Goal: Task Accomplishment & Management: Use online tool/utility

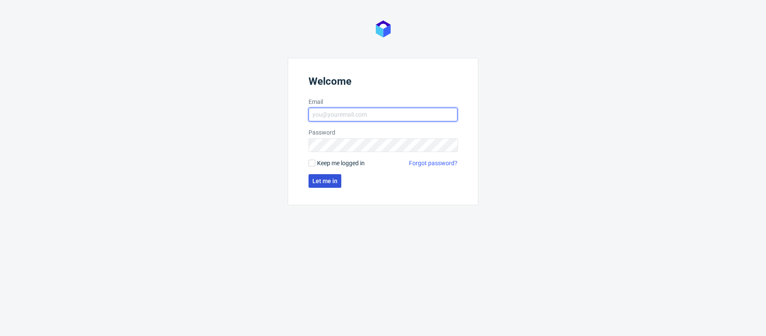
type input "[PERSON_NAME][EMAIL_ADDRESS][PERSON_NAME][DOMAIN_NAME]"
click at [318, 174] on button "Let me in" at bounding box center [325, 181] width 33 height 14
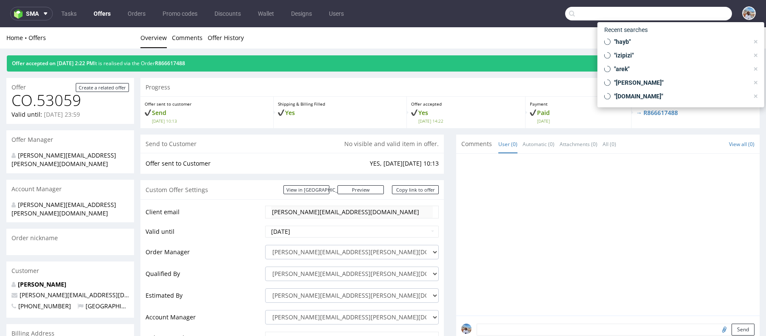
click at [683, 10] on input "text" at bounding box center [648, 14] width 167 height 14
click at [641, 45] on span ""hayb"" at bounding box center [680, 41] width 138 height 9
type input "hayb"
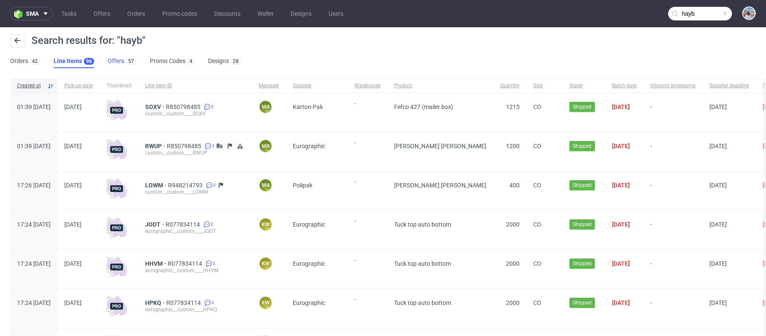
click at [121, 57] on link "Offers 57" at bounding box center [122, 62] width 29 height 14
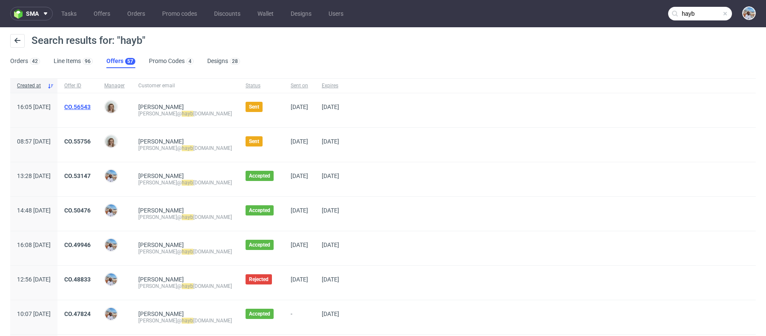
click at [91, 104] on link "CO.56543" at bounding box center [77, 106] width 26 height 7
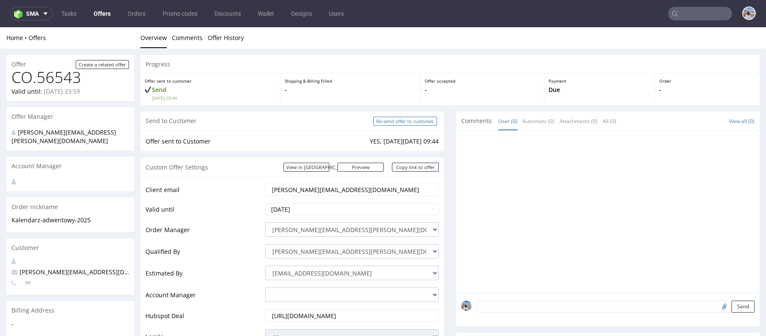
click at [409, 124] on input "Re-send offer to customer" at bounding box center [405, 121] width 64 height 9
type input "In progress..."
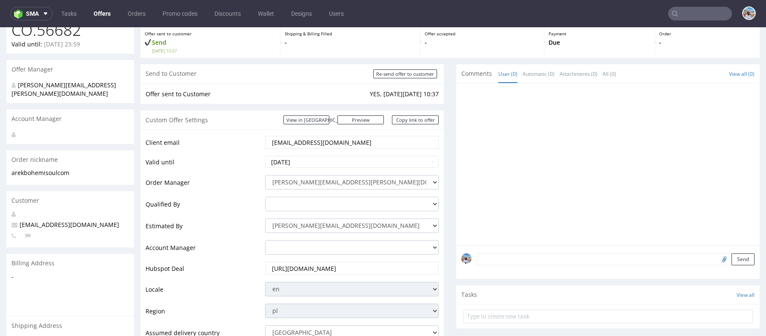
scroll to position [51, 0]
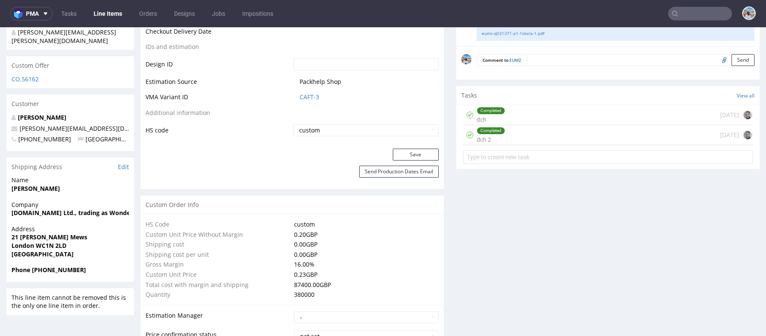
scroll to position [429, 0]
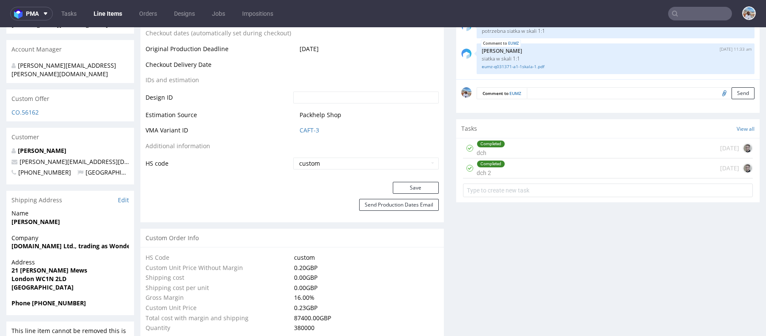
click at [311, 122] on td "Packhelp Shop" at bounding box center [365, 118] width 148 height 16
click at [307, 138] on td "CAFT-3" at bounding box center [365, 133] width 148 height 16
click at [306, 130] on link "CAFT-3" at bounding box center [310, 130] width 20 height 9
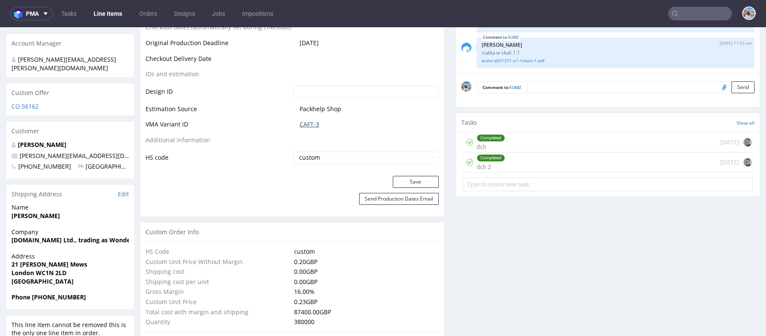
scroll to position [458, 0]
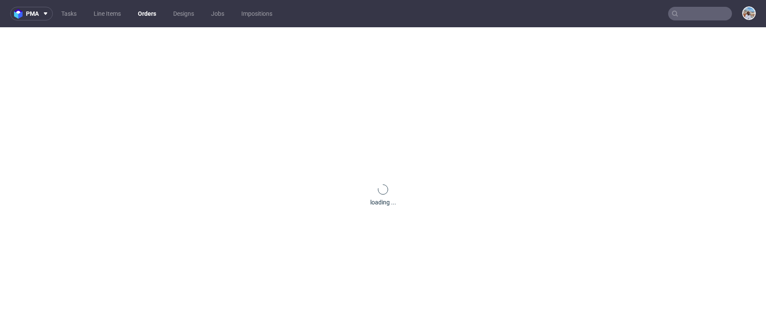
click at [698, 10] on input "text" at bounding box center [701, 14] width 64 height 14
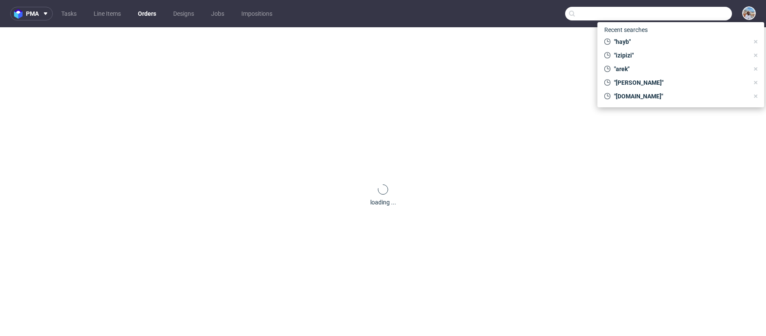
paste input "PUROLEX Betriebeshygiene & Gastroservice GmbH"
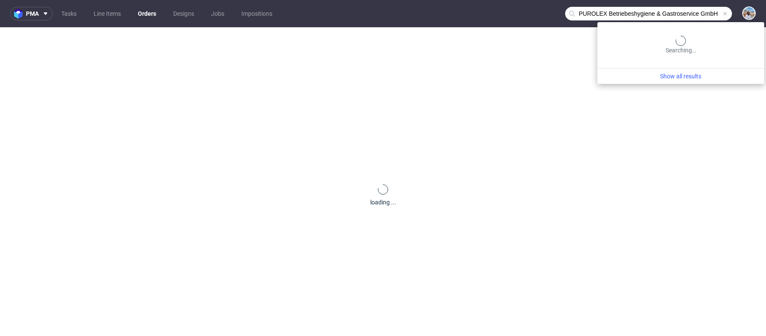
type input "PUROLEX Betriebeshygiene"
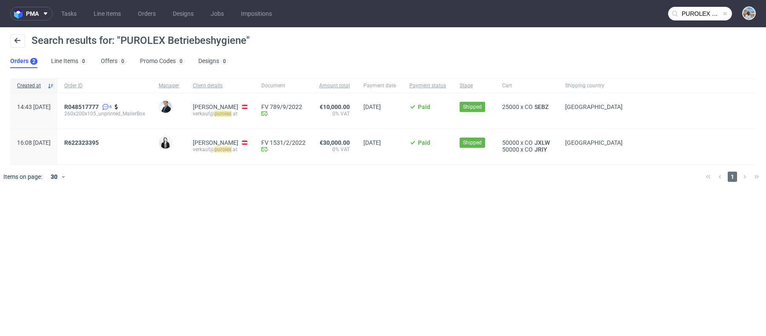
click at [114, 96] on div "R048517777 6 260x200x105_unprinted_MailerBox" at bounding box center [104, 110] width 95 height 35
click at [114, 101] on div "R048517777 6 260x200x105_unprinted_MailerBox" at bounding box center [104, 110] width 95 height 35
click at [99, 106] on span "R048517777" at bounding box center [81, 106] width 34 height 7
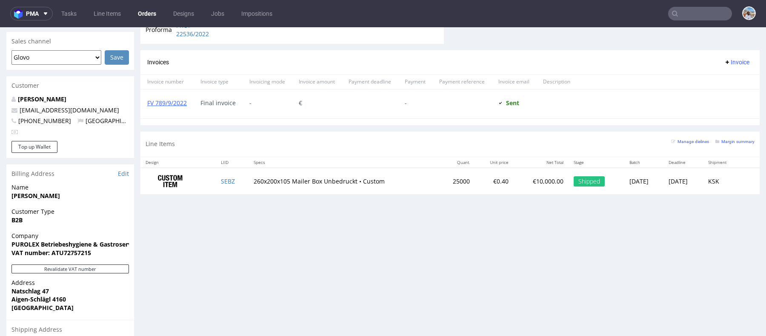
scroll to position [363, 0]
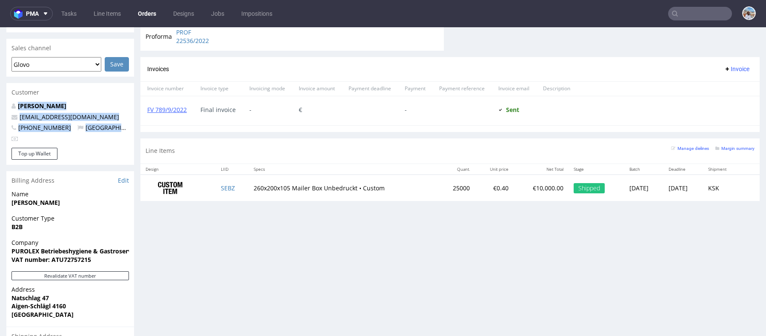
drag, startPoint x: 11, startPoint y: 84, endPoint x: 111, endPoint y: 119, distance: 105.6
click at [111, 119] on section "Customer Yvonne Jell verkauf@purolex.at +437281634810 Austria Top up Wallet" at bounding box center [70, 124] width 128 height 82
copy section "Yvonne Jell verkauf@purolex.at +437281634810 Austria"
click at [681, 23] on nav "pma Tasks Line Items Orders Designs Jobs Impositions" at bounding box center [383, 13] width 766 height 27
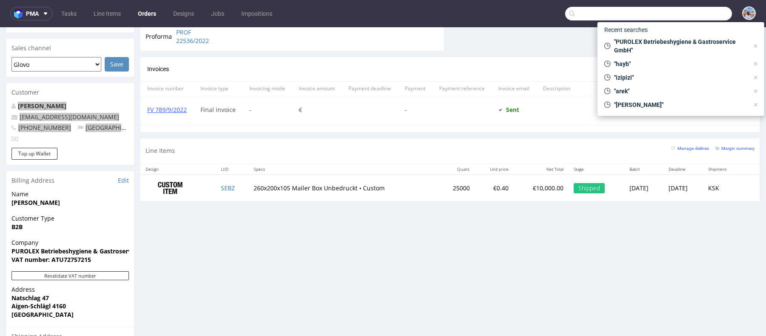
click at [677, 17] on input "text" at bounding box center [648, 14] width 167 height 14
paste input "MAISON SARAH LAVOINE"
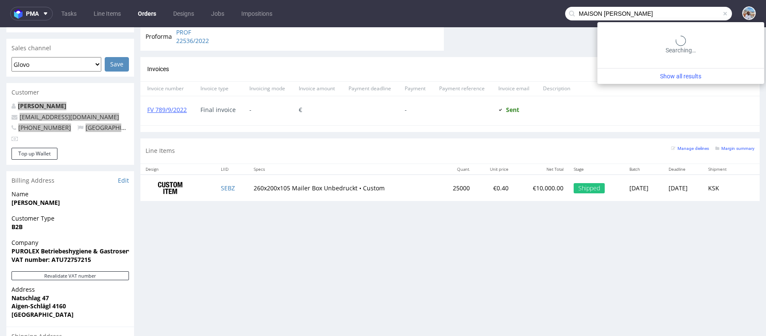
type input "MAISON SARAH LAVOINE"
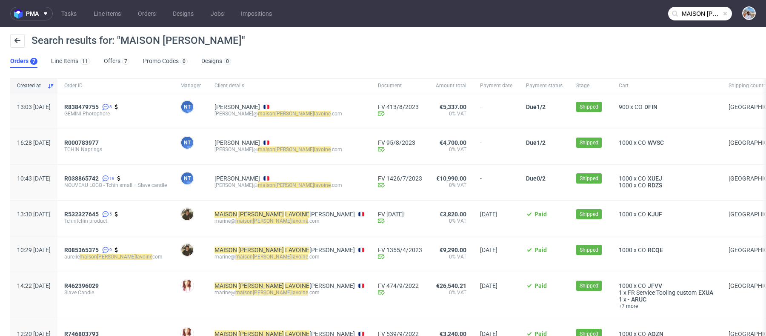
click at [104, 53] on div "Search results for: "MAISON SARAH LAVOINE"" at bounding box center [383, 44] width 746 height 20
click at [120, 68] on link "Offers 7" at bounding box center [117, 62] width 26 height 14
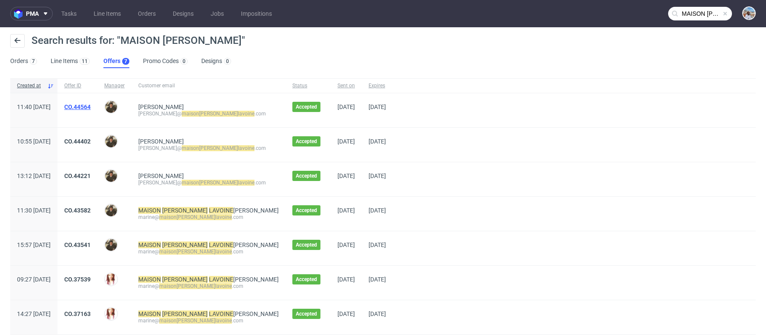
click at [91, 107] on link "CO.44564" at bounding box center [77, 106] width 26 height 7
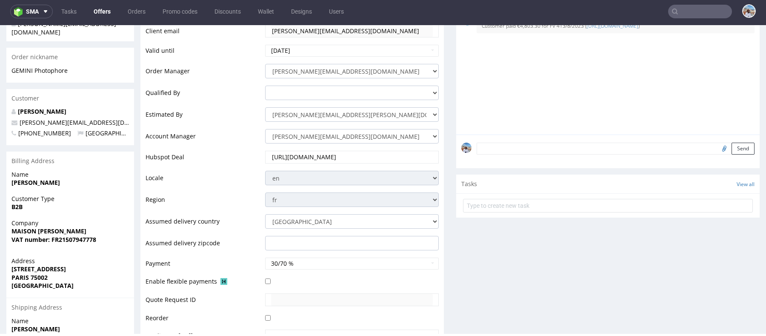
scroll to position [158, 0]
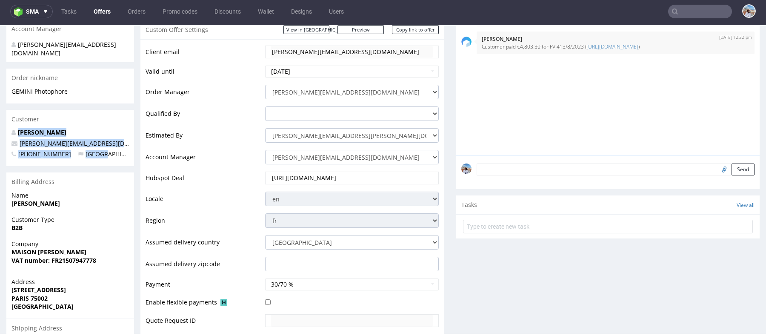
drag, startPoint x: 9, startPoint y: 110, endPoint x: 113, endPoint y: 140, distance: 109.0
click at [113, 140] on section "Customer Diane Bodeau diane@maisonsarahlavoine.com +33142606040 France" at bounding box center [70, 138] width 128 height 56
copy section "Diane Bodeau diane@maisonsarahlavoine.com +33142606040 France"
click at [703, 11] on input "text" at bounding box center [701, 12] width 64 height 14
paste input "Loolye"
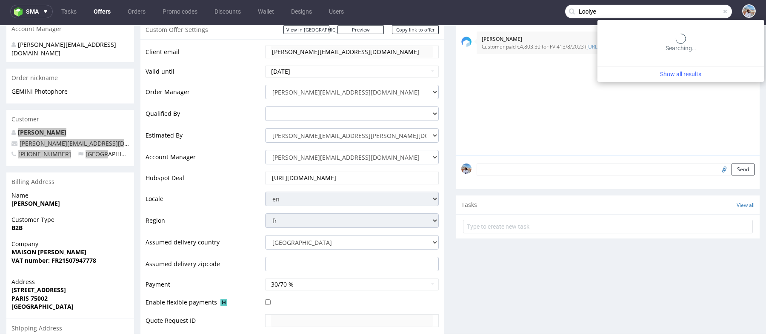
type input "Loolye"
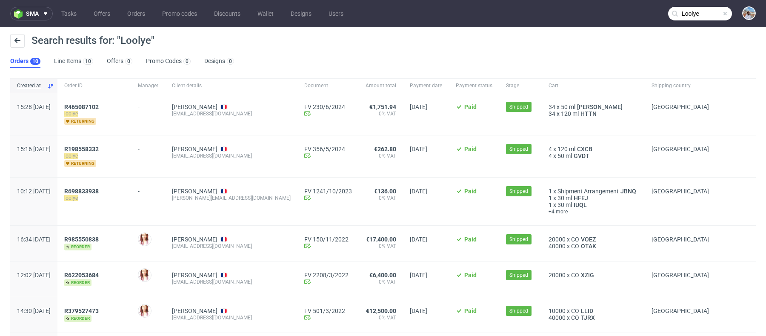
click at [110, 111] on span "loolye" at bounding box center [94, 113] width 60 height 7
click at [78, 112] on mark "loolye" at bounding box center [71, 114] width 14 height 6
click at [99, 105] on span "R465087102" at bounding box center [81, 106] width 34 height 7
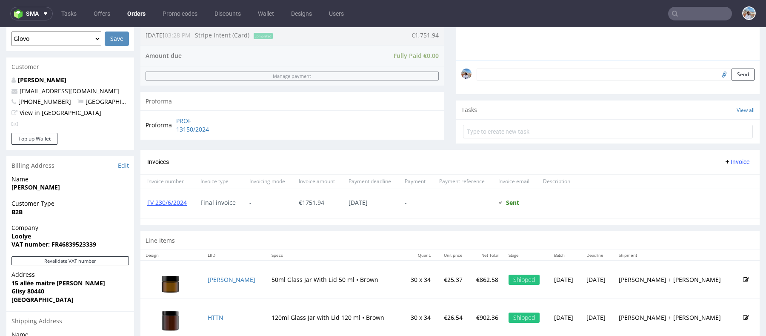
scroll to position [231, 0]
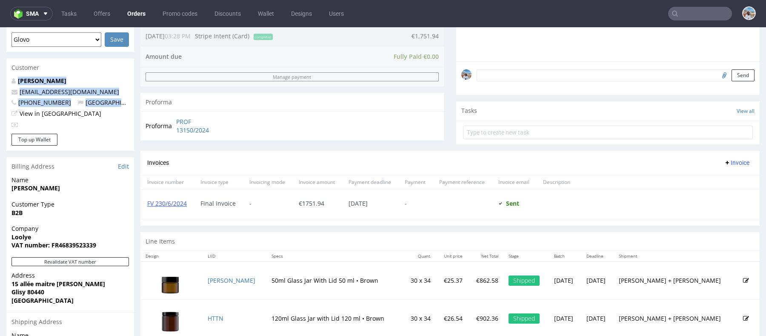
drag, startPoint x: 13, startPoint y: 78, endPoint x: 133, endPoint y: 107, distance: 123.4
click at [133, 107] on div "Nicolas Pley contact@thegreenstore.fr +33633312307 France View in Hubspot" at bounding box center [70, 105] width 128 height 57
copy div "Nicolas Pley contact@thegreenstore.fr +33633312307 France"
click at [692, 15] on input "text" at bounding box center [701, 14] width 64 height 14
paste input "flexilivre"
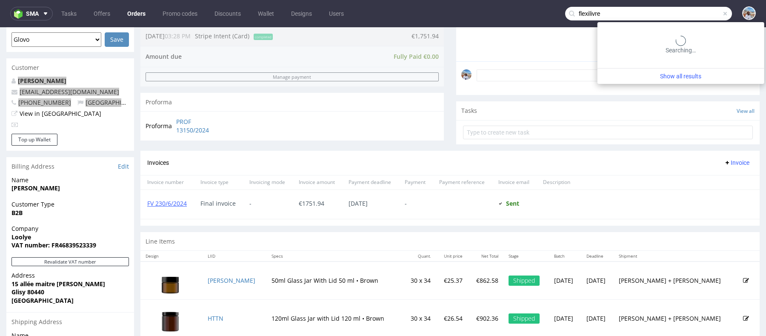
type input "flexilivre"
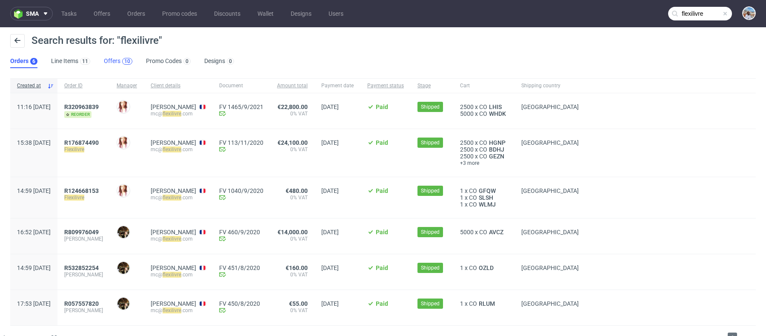
click at [125, 60] on div "10" at bounding box center [127, 61] width 6 height 6
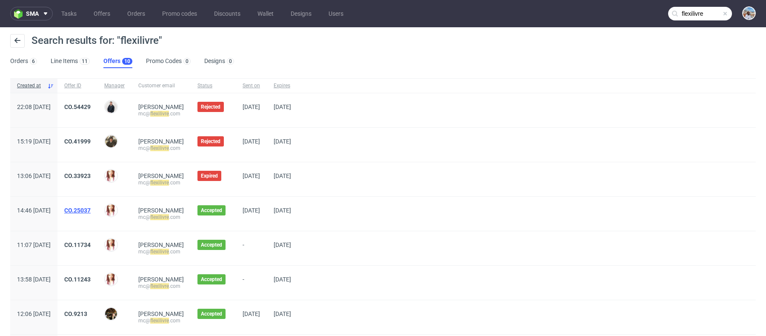
click at [91, 211] on link "CO.25037" at bounding box center [77, 210] width 26 height 7
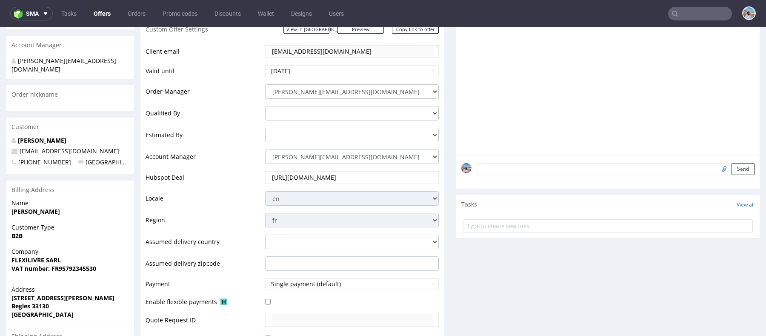
scroll to position [100, 0]
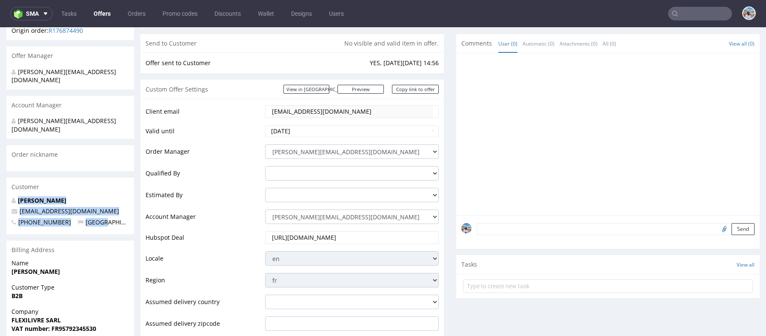
drag, startPoint x: 18, startPoint y: 181, endPoint x: 108, endPoint y: 205, distance: 93.4
click at [108, 205] on div "Mathieu CLOUTE mc@flexilivre.com +33682318325 France" at bounding box center [70, 215] width 128 height 38
copy div "Mathieu CLOUTE mc@flexilivre.com +33682318325 France"
click at [674, 10] on input "text" at bounding box center [701, 14] width 64 height 14
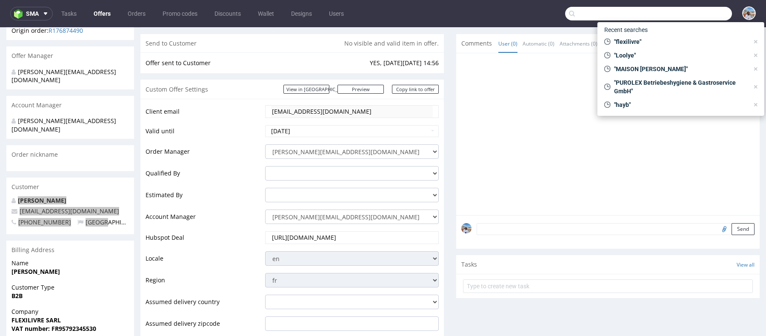
paste input "Monoprix"
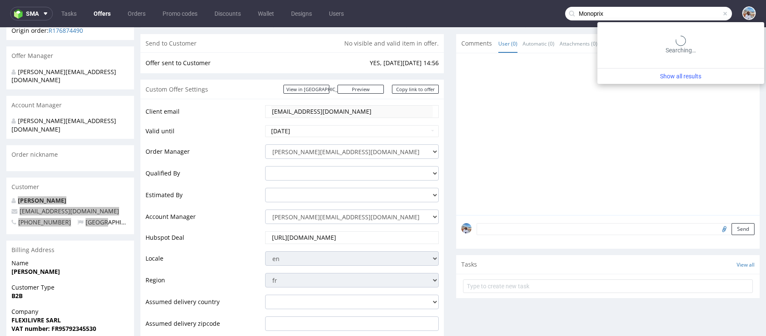
type input "Monoprix"
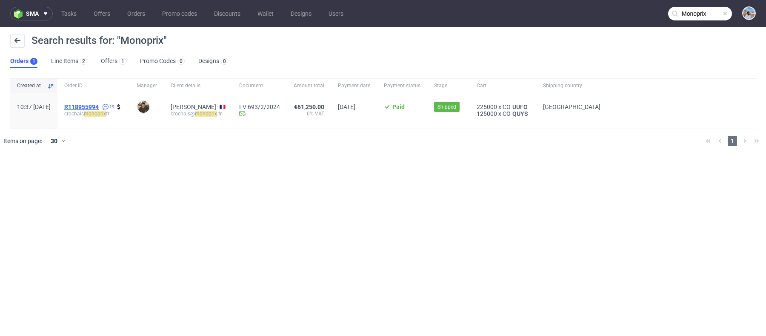
click at [99, 105] on span "R118955994" at bounding box center [81, 106] width 34 height 7
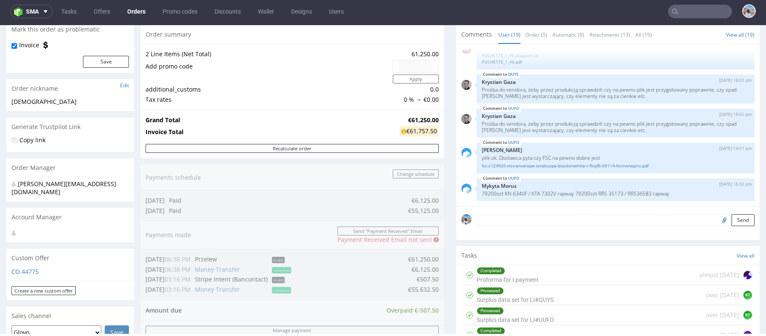
scroll to position [280, 0]
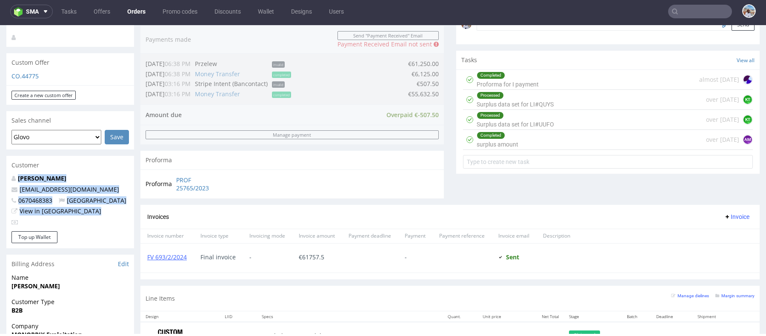
drag, startPoint x: 6, startPoint y: 167, endPoint x: 101, endPoint y: 223, distance: 109.5
click at [101, 223] on section "Customer Camille Rochais crochais@monoprix.fr 0670468383 France View in Hubspot…" at bounding box center [70, 202] width 128 height 93
copy div "Camille Rochais crochais@monoprix.fr 0670468383 France View in Hubspot"
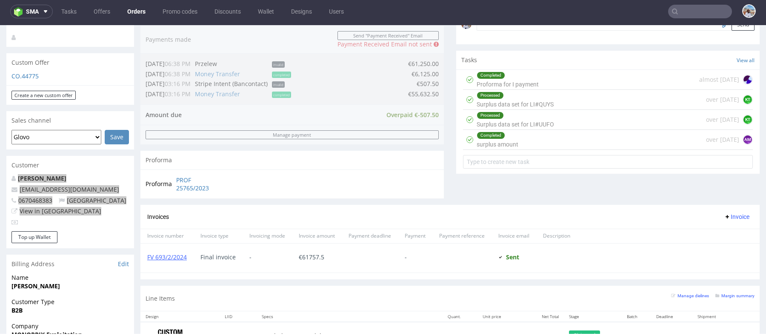
click at [675, 7] on input "text" at bounding box center [701, 12] width 64 height 14
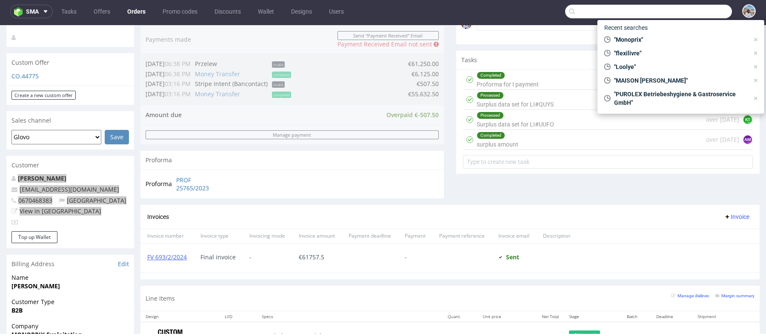
paste input "RGS Group"
type input "RGS Group"
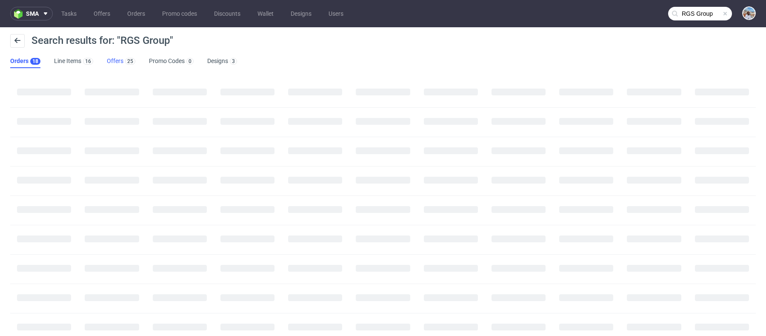
click at [122, 60] on link "Offers 25" at bounding box center [121, 62] width 29 height 14
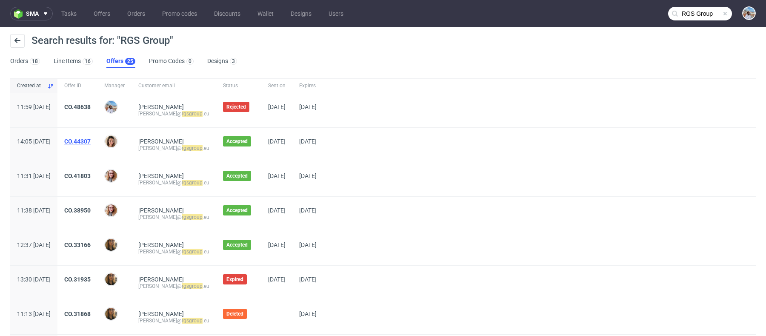
click at [91, 143] on link "CO.44307" at bounding box center [77, 141] width 26 height 7
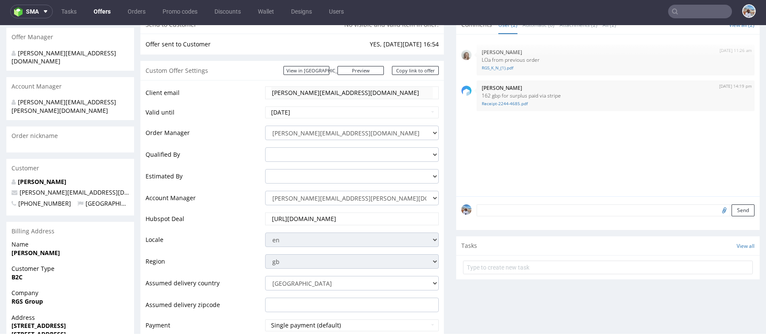
scroll to position [118, 0]
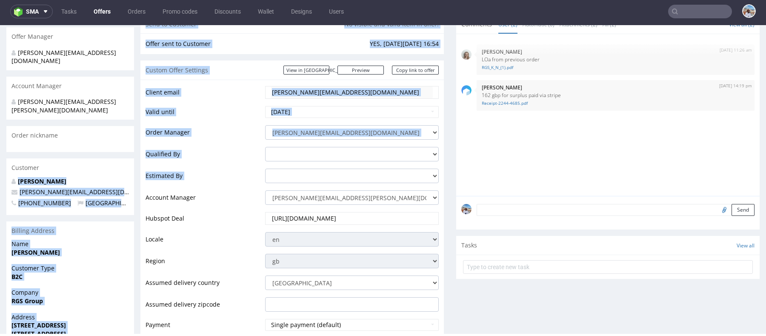
drag, startPoint x: 17, startPoint y: 162, endPoint x: 161, endPoint y: 189, distance: 146.6
copy div "Joshua Parker-Bishop josh@rgsgroup.eu +441933674204 United Kingdom Billing Addr…"
click at [126, 188] on p "josh@rgsgroup.eu" at bounding box center [70, 192] width 118 height 9
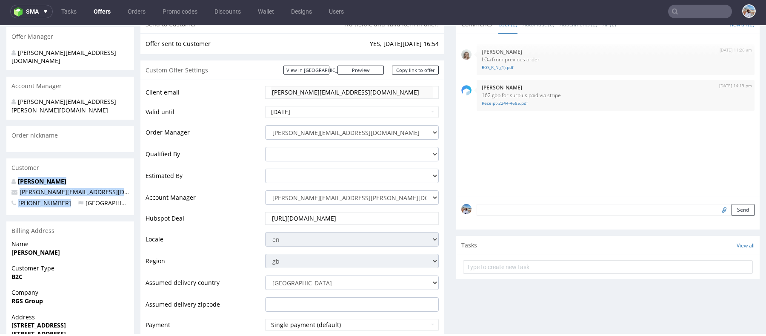
drag, startPoint x: 65, startPoint y: 187, endPoint x: 14, endPoint y: 164, distance: 55.6
click at [14, 177] on div "Joshua Parker-Bishop josh@rgsgroup.eu +441933674204 United Kingdom" at bounding box center [70, 196] width 128 height 38
copy div "Joshua Parker-Bishop josh@rgsgroup.eu +441933674204"
click at [695, 12] on input "text" at bounding box center [701, 12] width 64 height 14
paste input "PLEI AB"
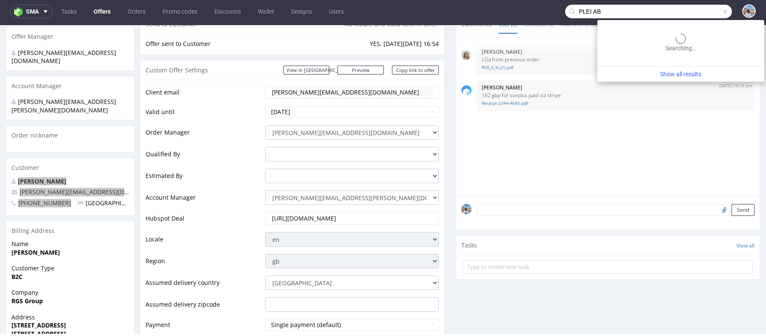
type input "PLEI AB"
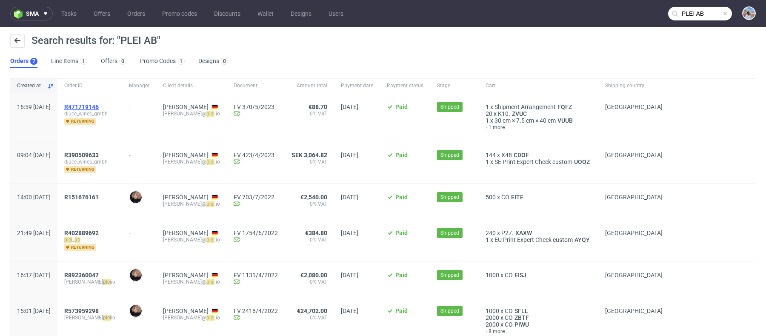
click at [99, 104] on span "R471719146" at bounding box center [81, 106] width 34 height 7
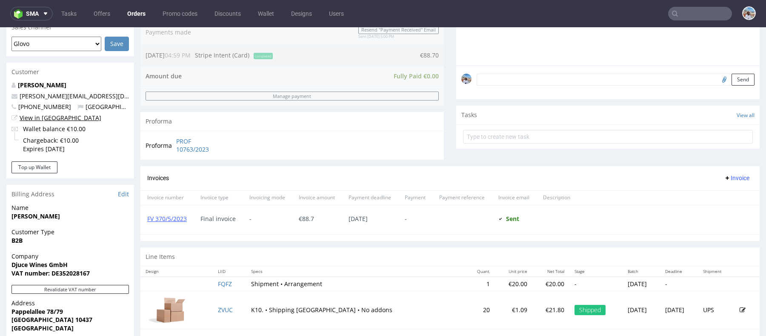
scroll to position [199, 0]
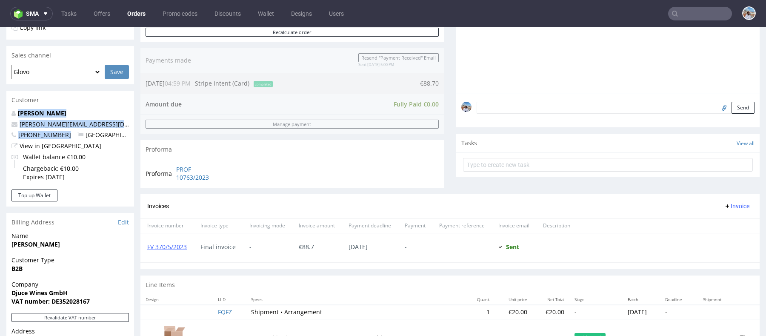
drag, startPoint x: 62, startPoint y: 134, endPoint x: 12, endPoint y: 107, distance: 56.2
click at [12, 107] on section "Customer David Dworsky david@plei.io +46732619506 Germany View in Hubspot Walle…" at bounding box center [70, 149] width 128 height 116
copy section "David Dworsky david@plei.io +46732619506"
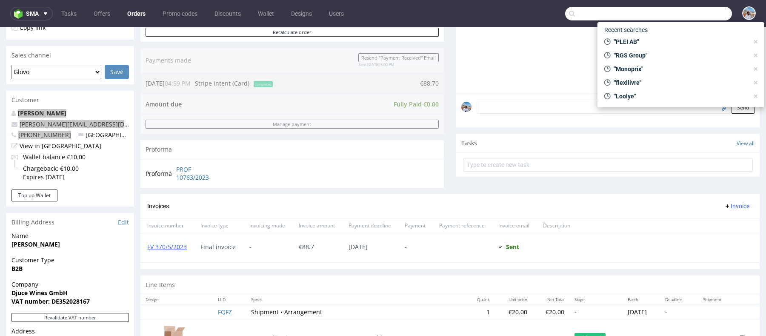
click at [684, 11] on input "text" at bounding box center [648, 14] width 167 height 14
paste input "PASSAGE DU DESIR"
type input "PASSAGE DU DESIR"
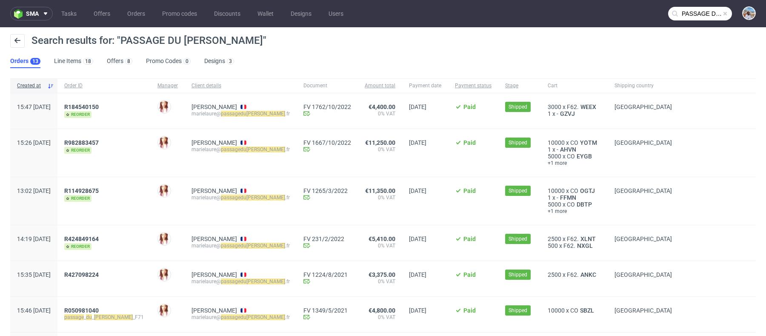
click at [130, 70] on div "Search results for: "PASSAGE DU DESIR" Orders 13 Line Items 18 Offers 8 Promo C…" at bounding box center [383, 51] width 766 height 48
click at [129, 64] on div "8" at bounding box center [128, 61] width 7 height 7
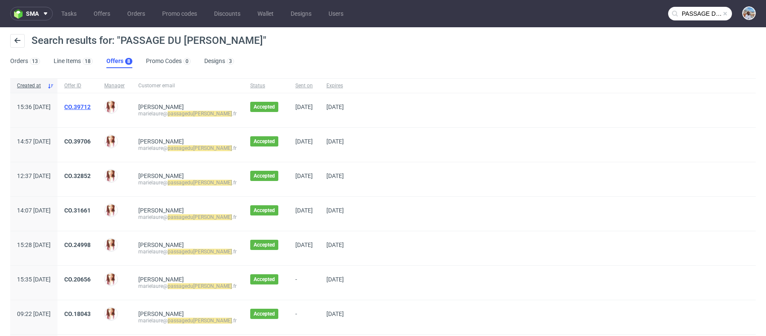
click at [91, 106] on link "CO.39712" at bounding box center [77, 106] width 26 height 7
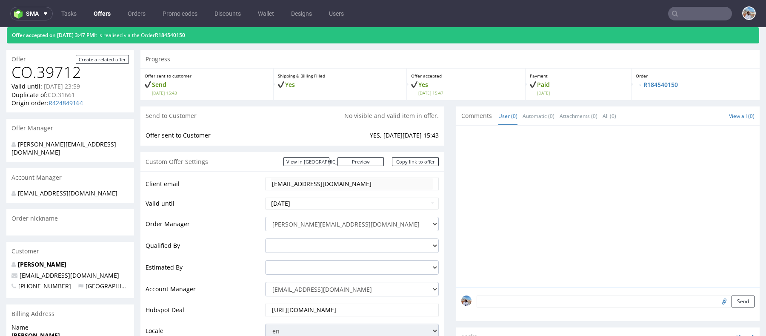
scroll to position [31, 0]
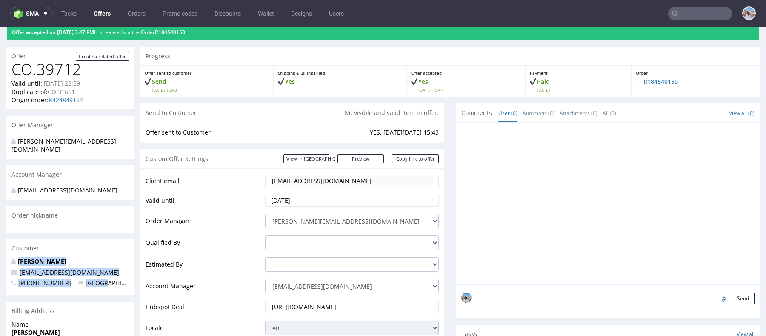
drag, startPoint x: 17, startPoint y: 253, endPoint x: 118, endPoint y: 275, distance: 102.9
click at [118, 275] on div "Marielaure DELADERIERE marielaure@passagedudesir.fr +33660763497 France" at bounding box center [70, 276] width 128 height 38
copy div "Marielaure DELADERIERE marielaure@passagedudesir.fr +33660763497 France"
click at [702, 10] on input "text" at bounding box center [701, 14] width 64 height 14
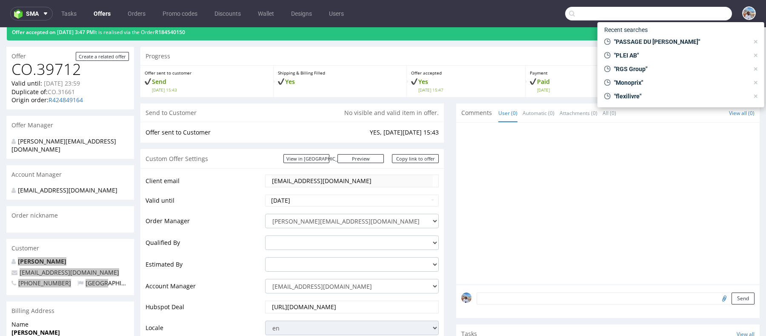
paste input "petitpicotin"
type input "petitpicotin"
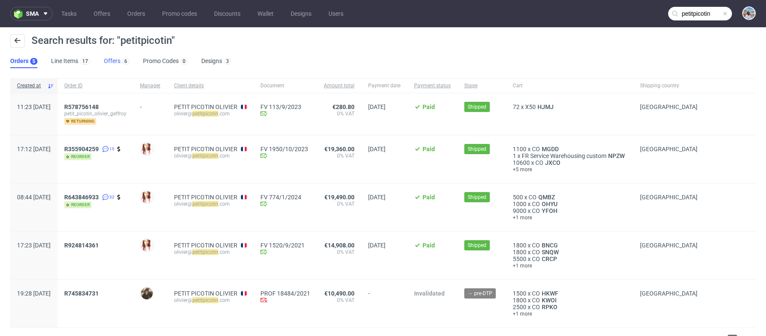
click at [115, 58] on link "Offers 6" at bounding box center [117, 62] width 26 height 14
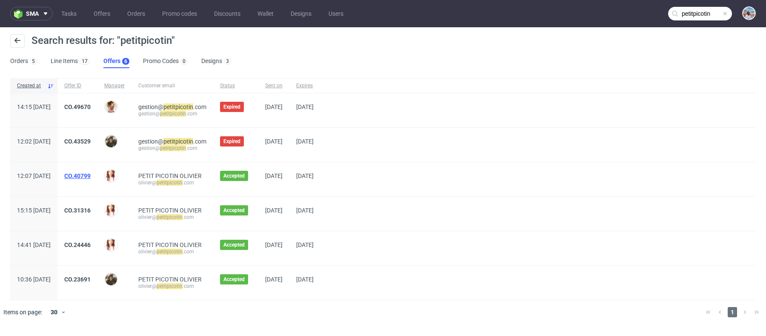
click at [91, 178] on link "CO.40799" at bounding box center [77, 175] width 26 height 7
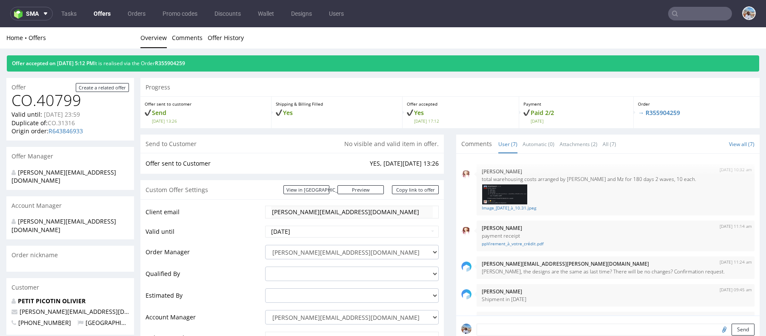
type input "petitpicotin"
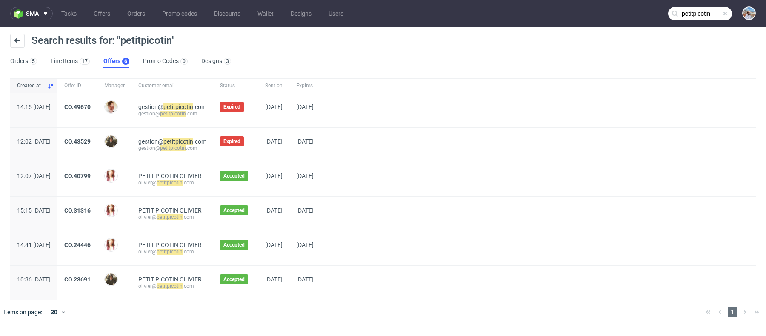
click at [98, 100] on div "CO.49670" at bounding box center [77, 110] width 40 height 34
click at [91, 108] on link "CO.49670" at bounding box center [77, 106] width 26 height 7
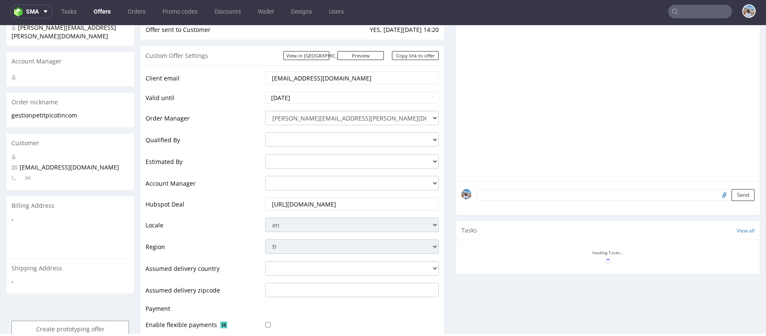
scroll to position [445, 0]
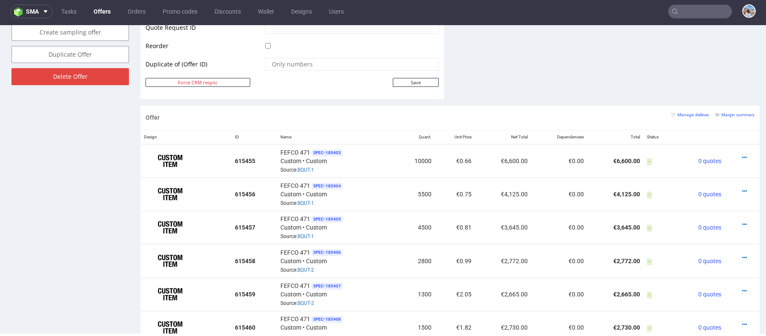
type input "petitpicotin"
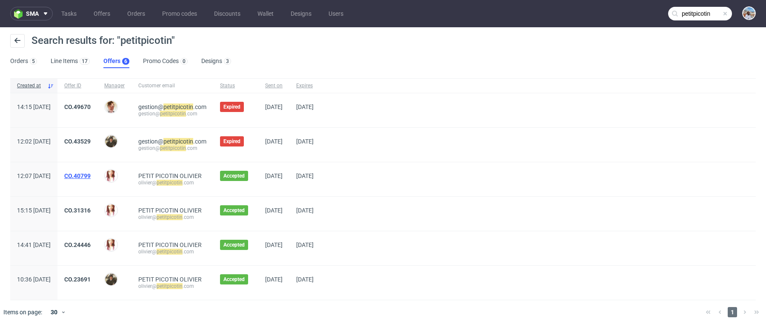
click at [91, 173] on link "CO.40799" at bounding box center [77, 175] width 26 height 7
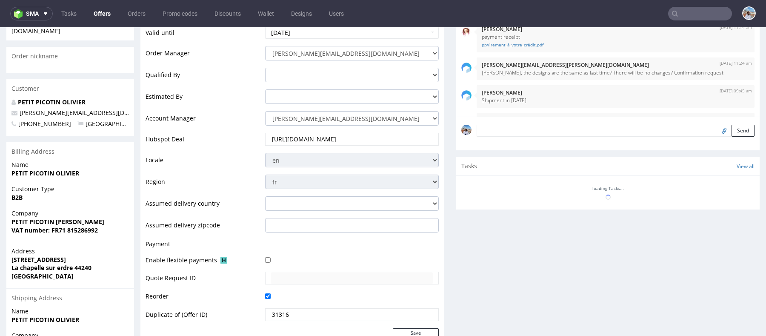
scroll to position [92, 0]
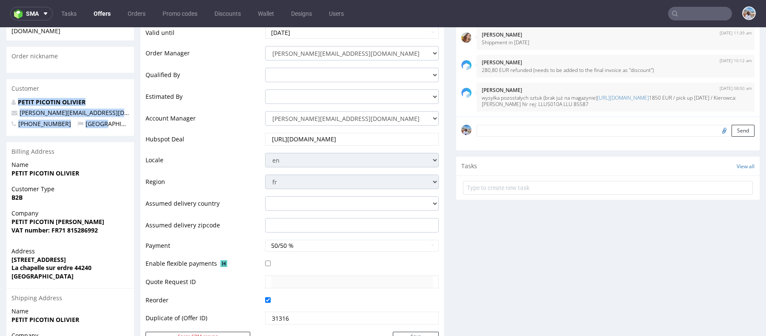
drag, startPoint x: 18, startPoint y: 84, endPoint x: 95, endPoint y: 106, distance: 79.5
click at [95, 106] on div "PETIT PICOTIN OLIVIER olivier@petitpicotin.com +33661744262 France" at bounding box center [70, 117] width 128 height 38
copy div "PETIT PICOTIN OLIVIER olivier@petitpicotin.com +33661744262 France"
click at [688, 13] on input "text" at bounding box center [701, 14] width 64 height 14
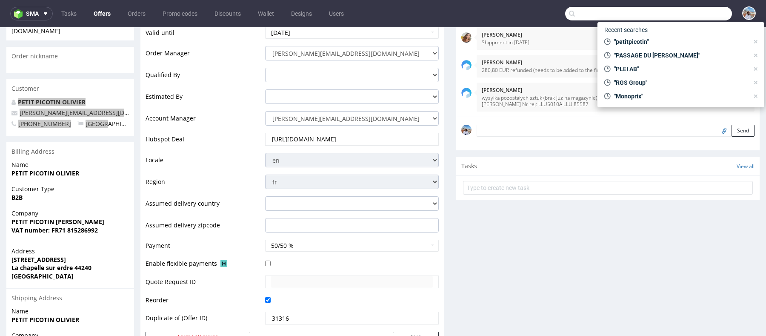
click at [688, 13] on input "text" at bounding box center [648, 14] width 167 height 14
paste input "TAJINEBANANE"
type input "TAJINEBANANE"
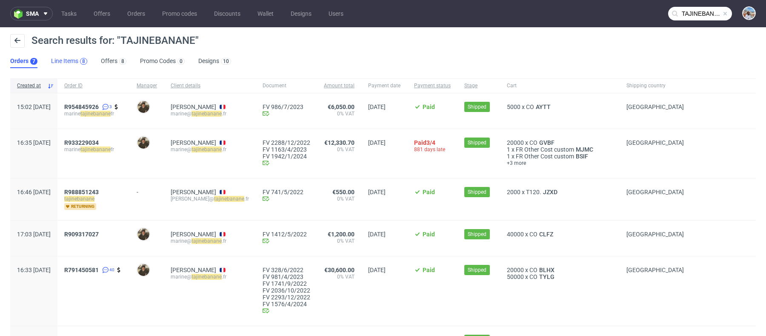
click at [81, 60] on div "8" at bounding box center [83, 61] width 7 height 7
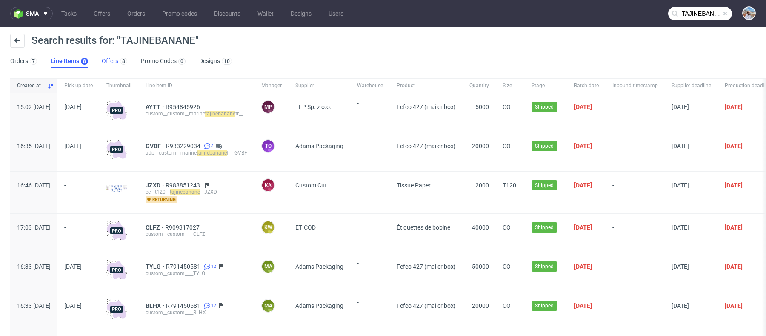
click at [114, 60] on link "Offers 8" at bounding box center [115, 62] width 26 height 14
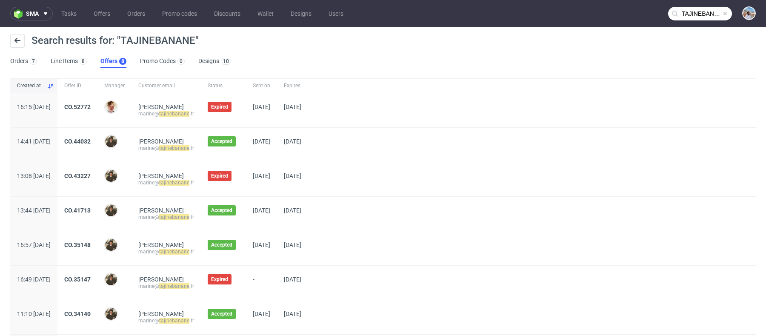
click at [98, 136] on div "CO.44032" at bounding box center [77, 145] width 40 height 34
click at [91, 140] on link "CO.44032" at bounding box center [77, 141] width 26 height 7
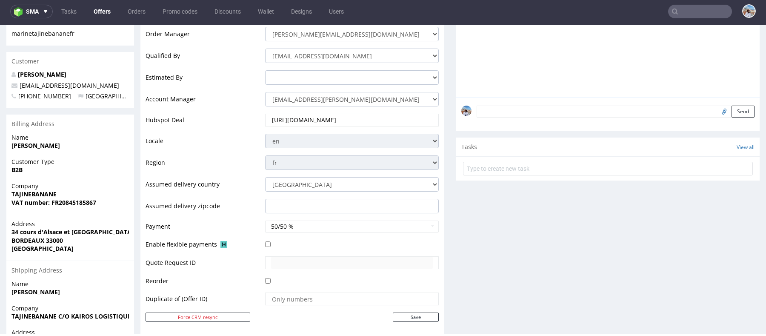
scroll to position [110, 0]
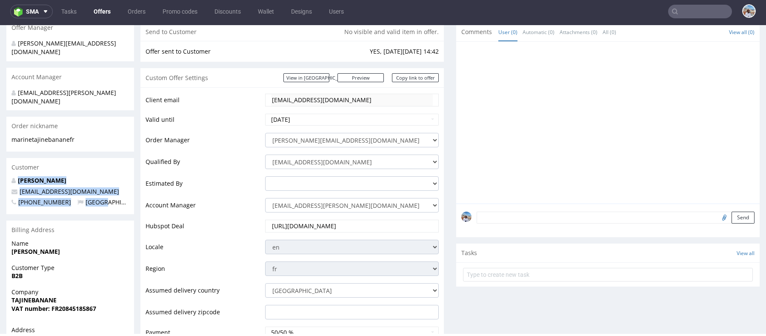
drag, startPoint x: 19, startPoint y: 161, endPoint x: 110, endPoint y: 188, distance: 94.9
click at [110, 188] on div "Cavaille Marvin marine@tajinebanane.fr +33667506707 France" at bounding box center [70, 195] width 128 height 38
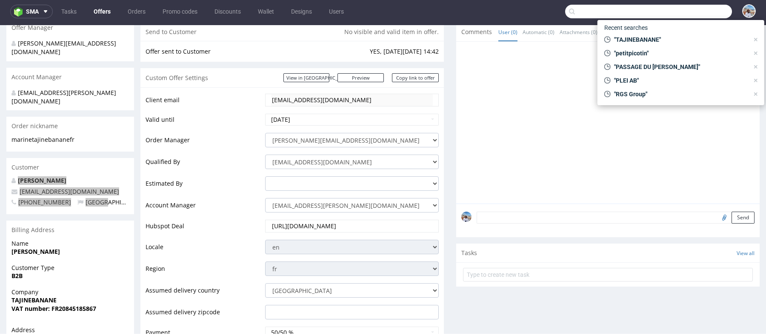
click at [680, 14] on input "text" at bounding box center [648, 12] width 167 height 14
paste input "Hanfgeflüster GmbH"
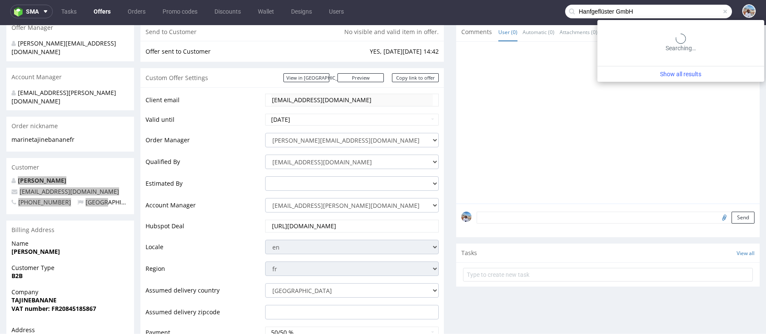
type input "Hanfgeflüster GmbH"
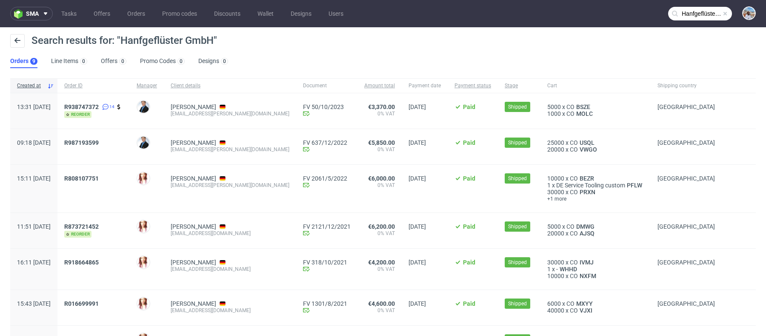
click at [117, 100] on div "R938747372 14 reorder" at bounding box center [93, 110] width 72 height 35
click at [99, 106] on span "R938747372" at bounding box center [81, 106] width 34 height 7
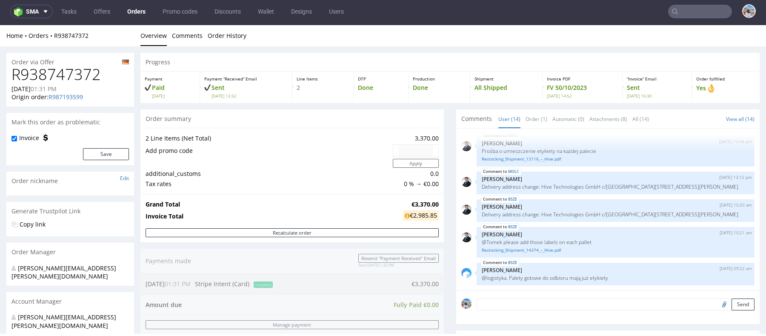
scroll to position [227, 0]
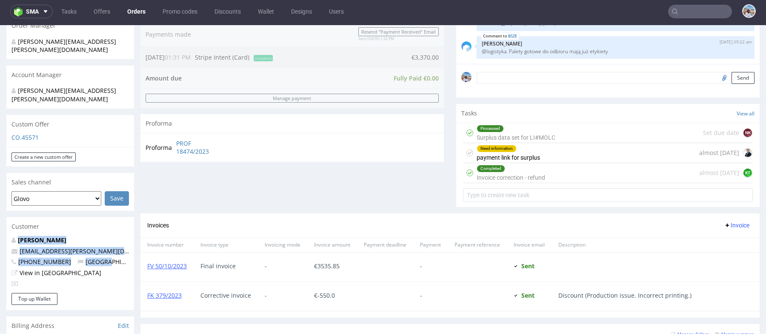
drag, startPoint x: 17, startPoint y: 223, endPoint x: 112, endPoint y: 248, distance: 98.7
click at [112, 248] on div "Till Schneider vincas.sidaras@nxt-pharma.com +4917663182161 Germany View in Hub…" at bounding box center [70, 264] width 128 height 57
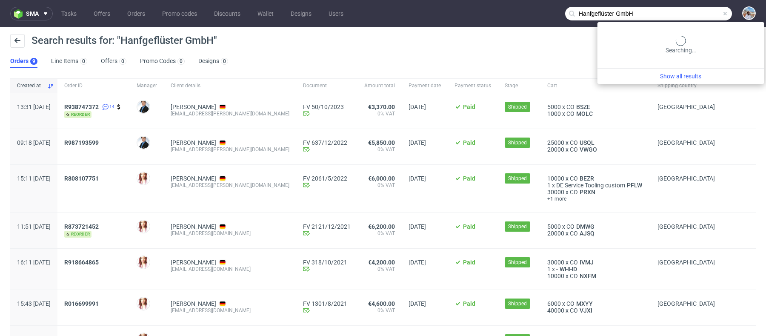
click at [687, 10] on input "Hanfgeflüster GmbH" at bounding box center [648, 14] width 167 height 14
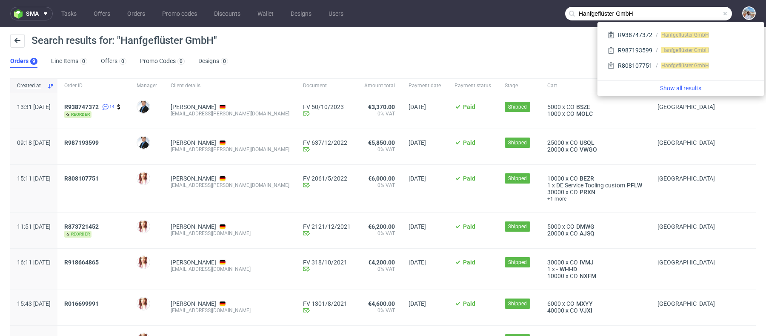
click at [685, 10] on input "Hanfgeflüster GmbH" at bounding box center [648, 14] width 167 height 14
paste input "Nettl-Rijswijk"
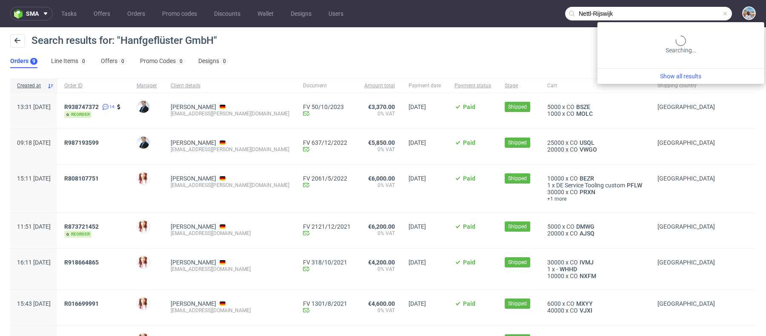
type input "Nettl-Rijswijk"
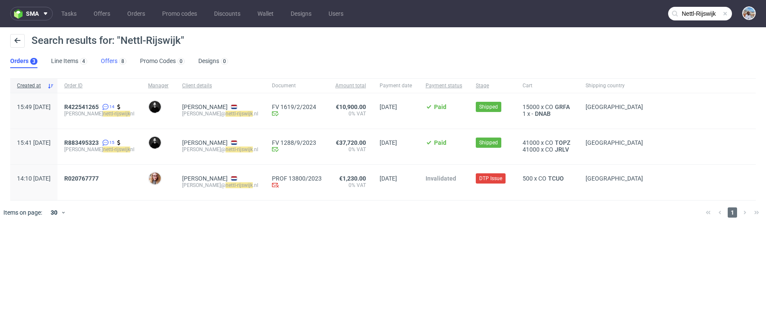
click at [109, 63] on link "Offers 8" at bounding box center [114, 62] width 26 height 14
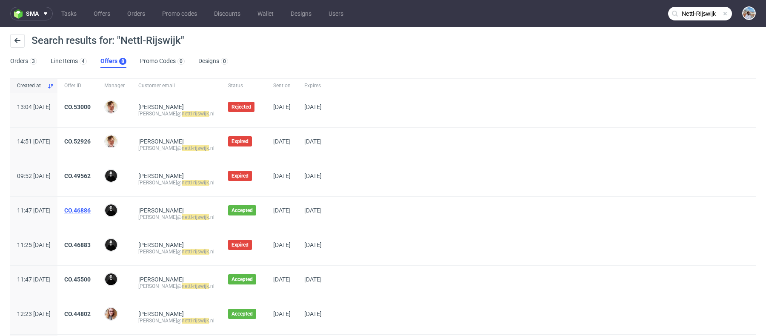
click at [91, 211] on link "CO.46886" at bounding box center [77, 210] width 26 height 7
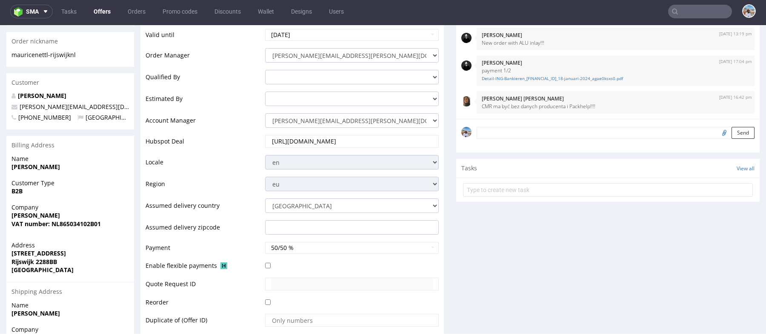
scroll to position [105, 0]
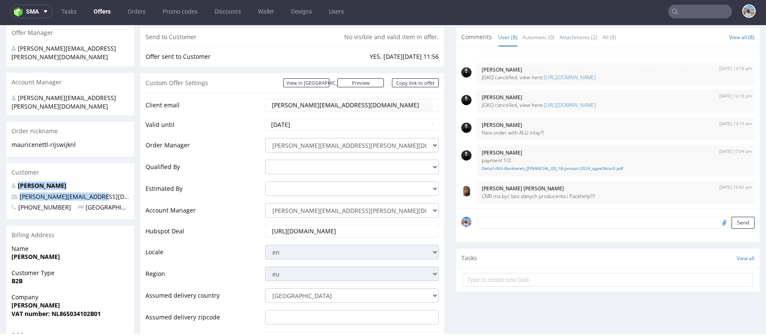
drag, startPoint x: 18, startPoint y: 169, endPoint x: 97, endPoint y: 181, distance: 79.3
click at [97, 181] on div "Maurice Van De Klundert maurice@nettl-rijswijk.nl +310702212408 Netherlands" at bounding box center [70, 200] width 128 height 38
drag, startPoint x: 62, startPoint y: 189, endPoint x: 18, endPoint y: 189, distance: 44.3
click at [18, 203] on span "+310702212408" at bounding box center [41, 207] width 60 height 8
click at [686, 11] on input "text" at bounding box center [701, 12] width 64 height 14
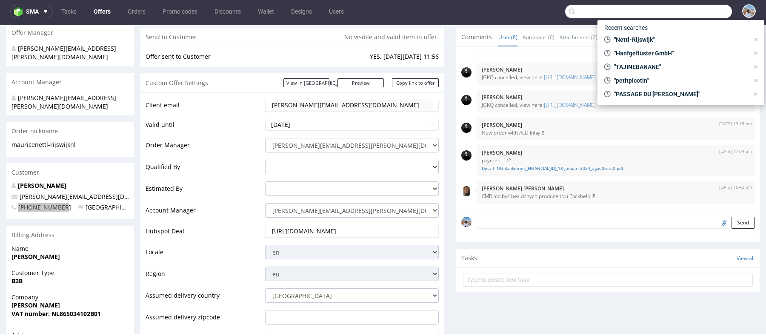
paste input "Anatae"
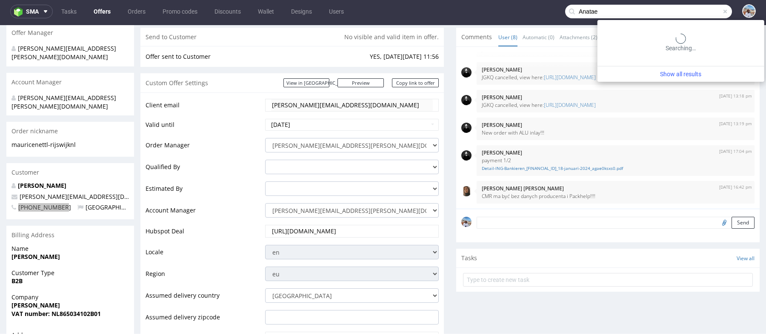
type input "Anatae"
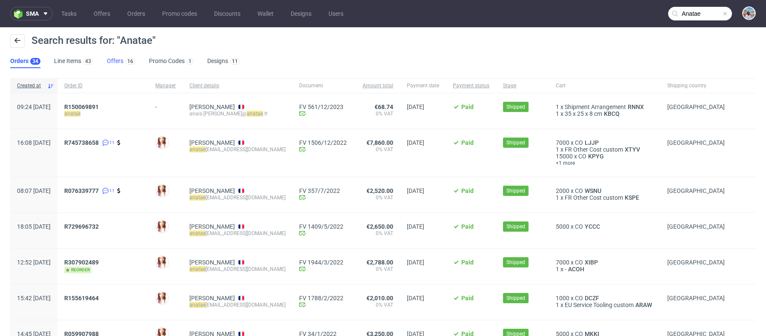
click at [123, 60] on div "16" at bounding box center [129, 61] width 12 height 9
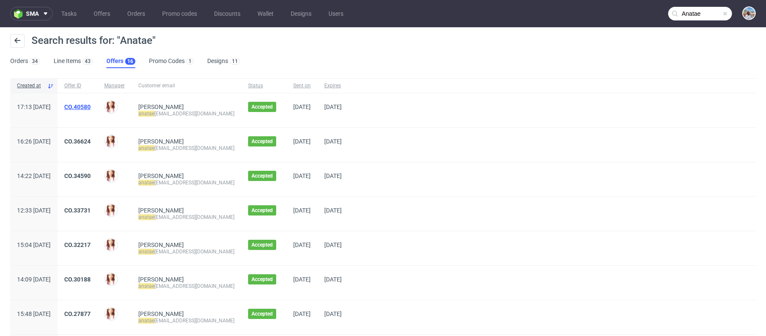
click at [91, 105] on link "CO.40580" at bounding box center [77, 106] width 26 height 7
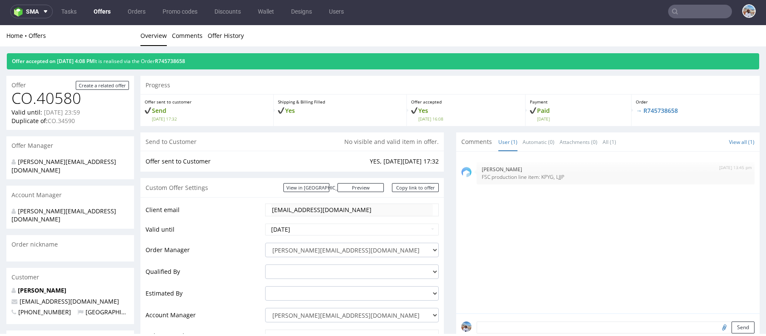
scroll to position [54, 0]
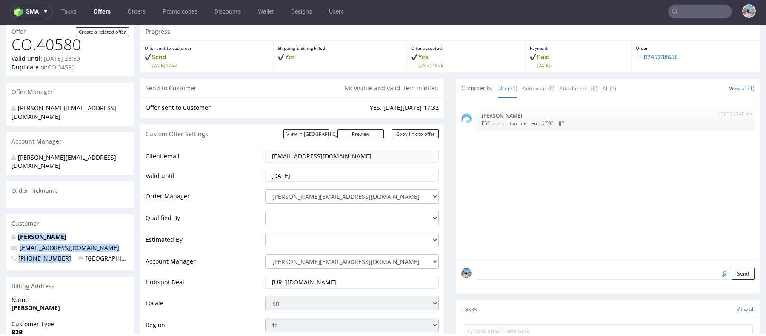
drag, startPoint x: 17, startPoint y: 221, endPoint x: 65, endPoint y: 242, distance: 52.7
click at [65, 242] on div "Camille Becerra anataematcha@gmail.com +33682837243 France" at bounding box center [70, 251] width 128 height 38
click at [686, 12] on input "text" at bounding box center [701, 12] width 64 height 14
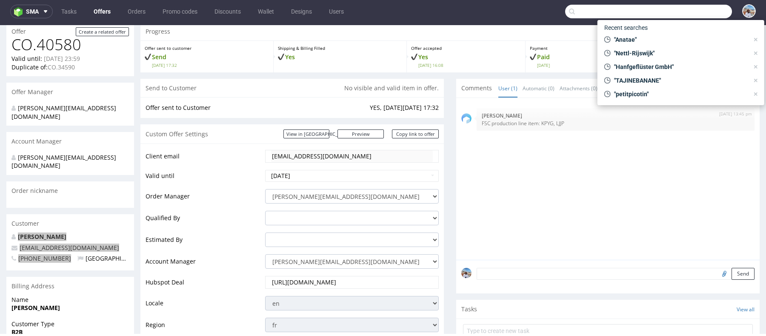
paste input "Heimstone"
type input "Heimstone"
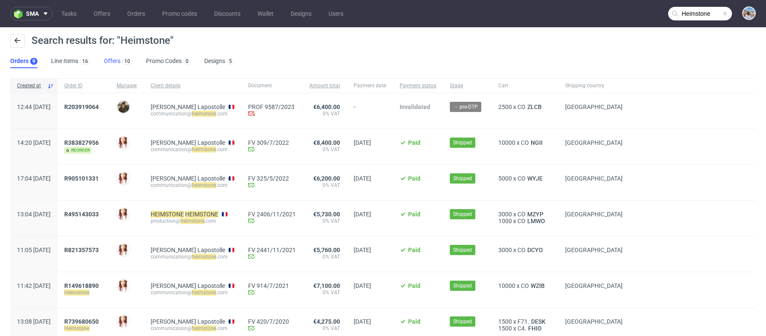
click at [110, 64] on link "Offers 10" at bounding box center [118, 62] width 29 height 14
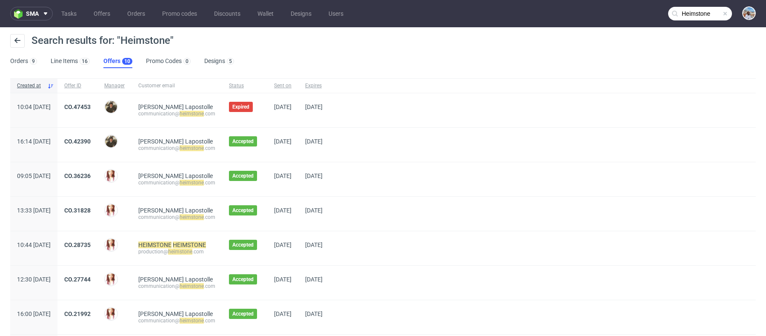
click at [98, 99] on div "CO.47453" at bounding box center [77, 110] width 40 height 34
click at [98, 132] on div "CO.42390" at bounding box center [77, 145] width 40 height 34
click at [91, 138] on link "CO.42390" at bounding box center [77, 141] width 26 height 7
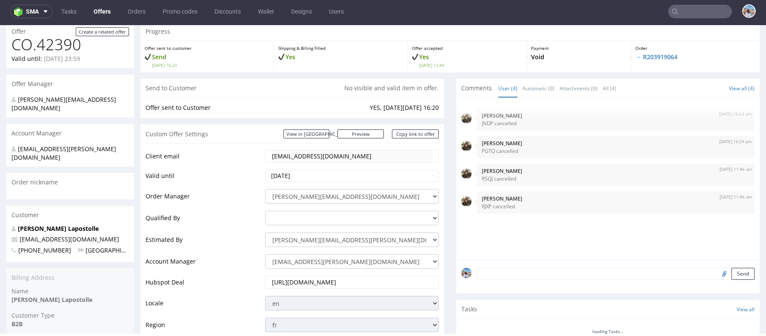
scroll to position [64, 0]
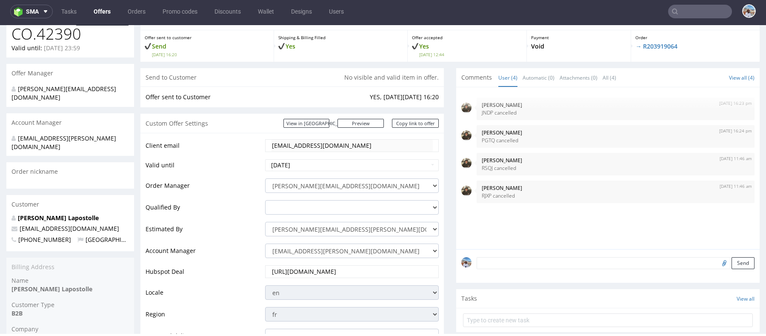
drag, startPoint x: 16, startPoint y: 202, endPoint x: 120, endPoint y: 225, distance: 106.8
click at [120, 225] on div "Sandrine Masse Lapostolle communication@heimstone.com +33767882855 France" at bounding box center [70, 233] width 128 height 38
drag, startPoint x: 61, startPoint y: 223, endPoint x: 7, endPoint y: 196, distance: 60.4
click at [7, 214] on div "Sandrine Masse Lapostolle communication@heimstone.com +33767882855 France" at bounding box center [70, 233] width 128 height 38
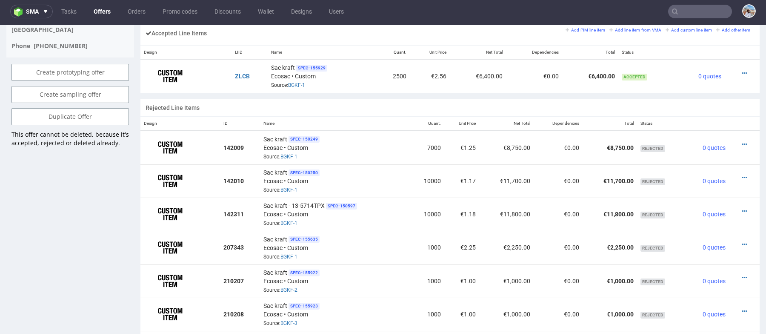
scroll to position [503, 0]
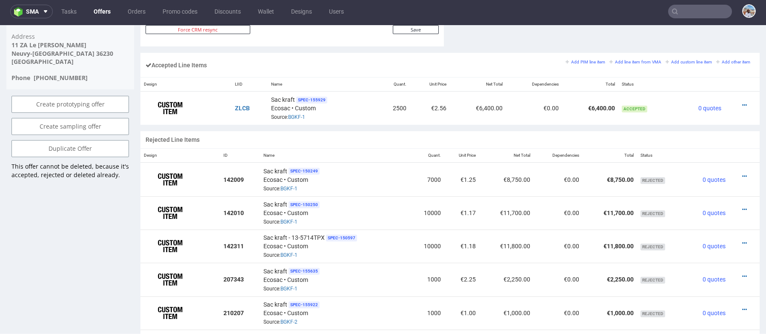
click at [694, 9] on input "text" at bounding box center [701, 12] width 64 height 14
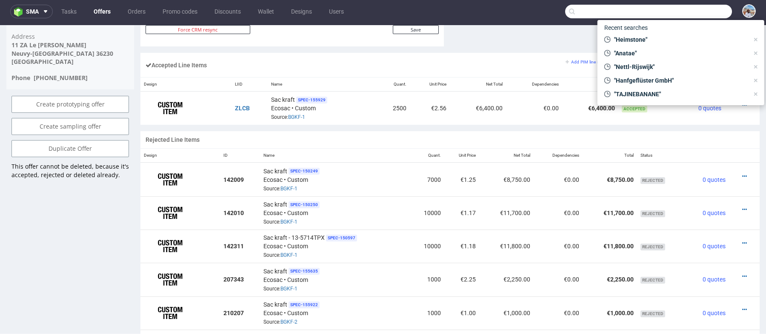
click at [694, 9] on input "text" at bounding box center [648, 12] width 167 height 14
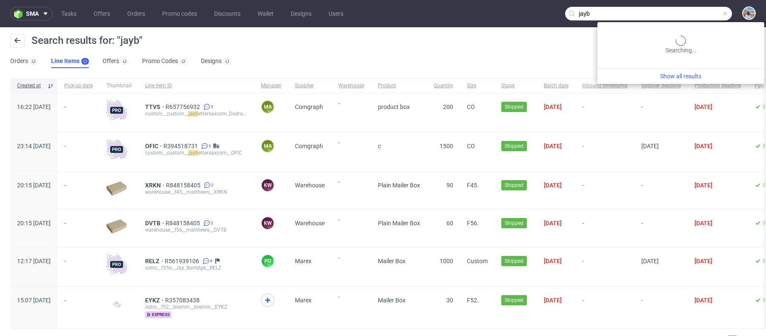
click at [693, 15] on input "jayb" at bounding box center [648, 14] width 167 height 14
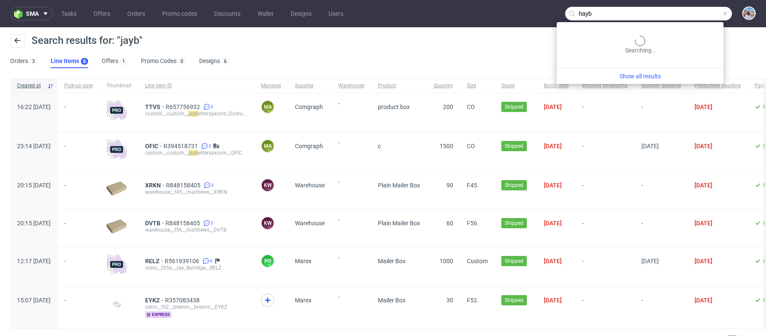
type input "hayb"
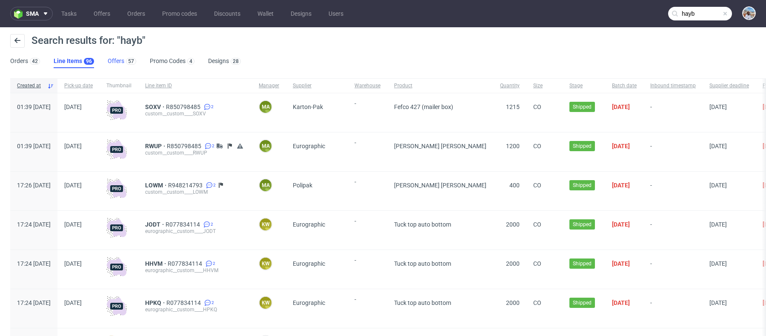
click at [112, 55] on link "Offers 57" at bounding box center [122, 62] width 29 height 14
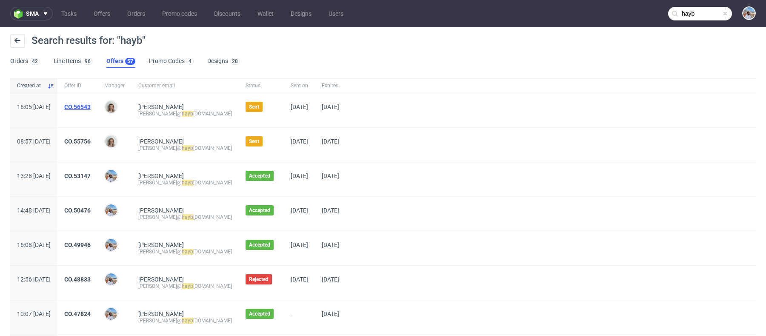
click at [91, 103] on link "CO.56543" at bounding box center [77, 106] width 26 height 7
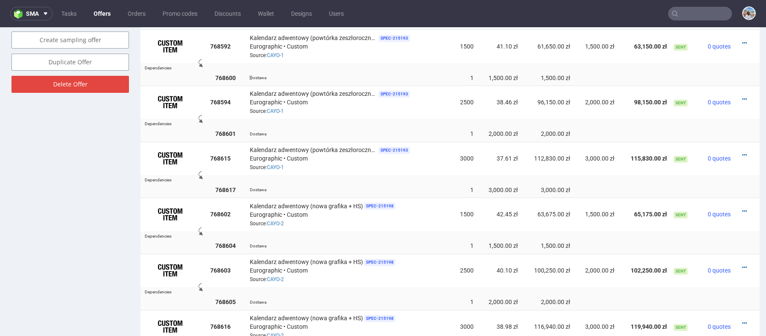
scroll to position [567, 0]
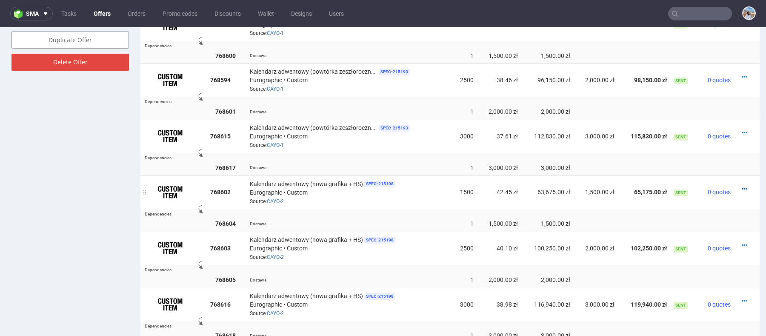
click at [743, 187] on icon at bounding box center [745, 189] width 5 height 6
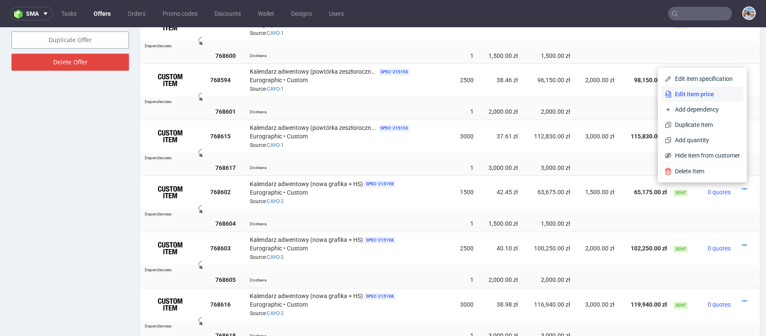
click at [683, 89] on li "Edit item price" at bounding box center [703, 93] width 82 height 15
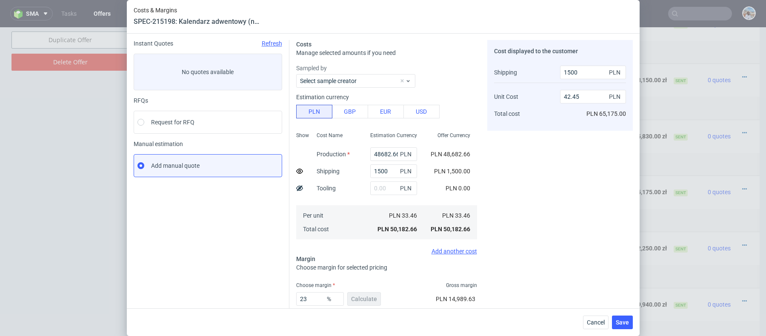
scroll to position [11, 0]
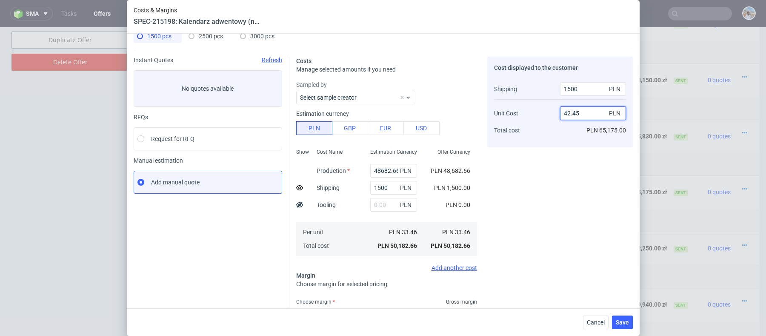
click at [590, 112] on input "42.45" at bounding box center [593, 113] width 66 height 14
type input "42"
type input "22.186046511627907"
type input "41.99"
click at [542, 191] on div "Cost displayed to the customer Shipping Unit Cost Total cost 1500 PLN 41.99 PLN…" at bounding box center [561, 213] width 146 height 312
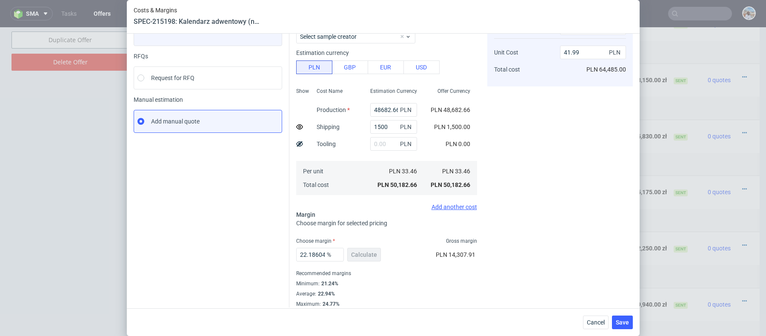
scroll to position [77, 0]
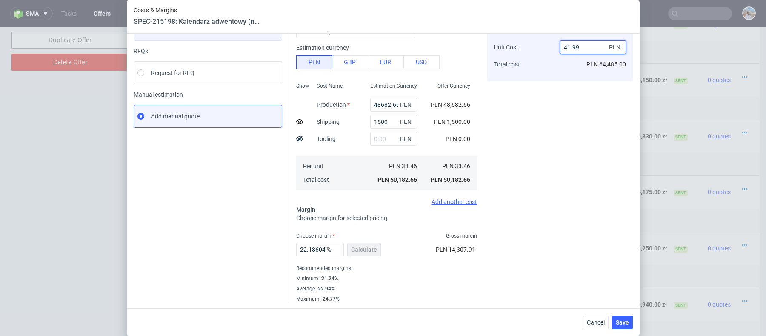
click at [576, 50] on input "41.99" at bounding box center [593, 47] width 66 height 14
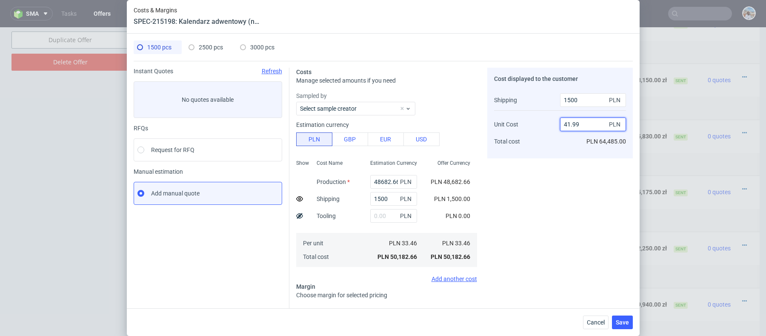
scroll to position [58, 0]
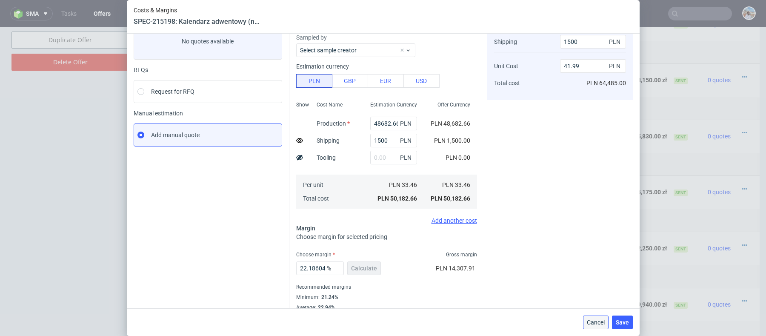
click at [598, 317] on button "Cancel" at bounding box center [596, 323] width 26 height 14
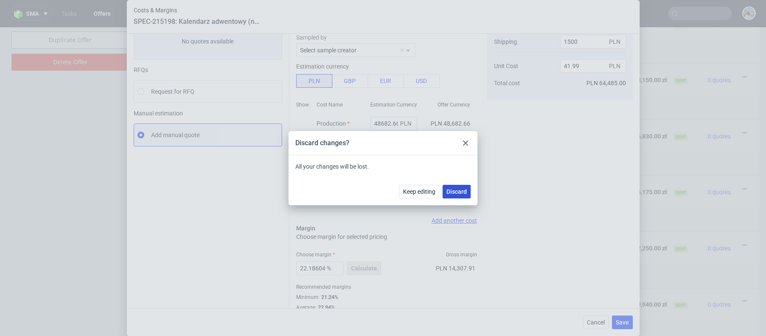
click at [455, 195] on button "Discard" at bounding box center [457, 192] width 28 height 14
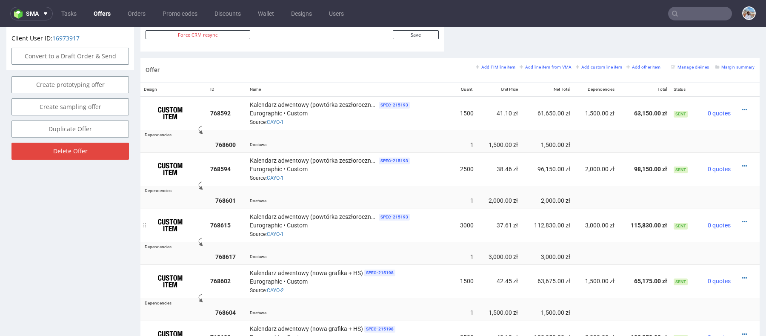
scroll to position [503, 0]
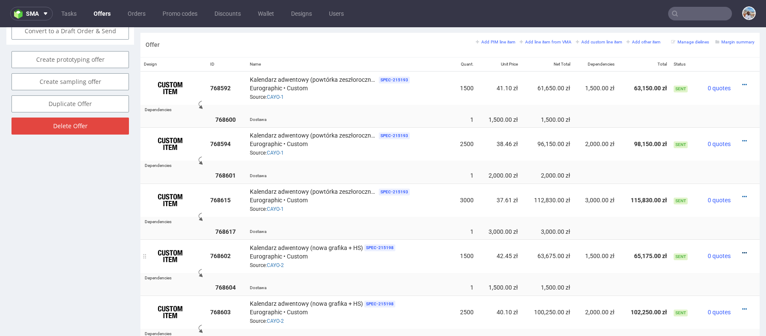
click at [743, 250] on icon at bounding box center [745, 253] width 5 height 6
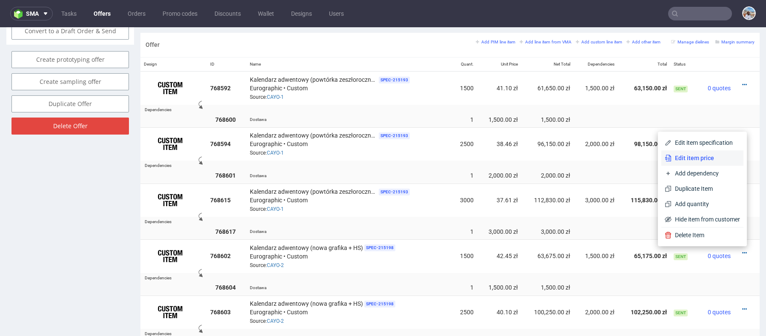
click at [692, 163] on li "Edit item price" at bounding box center [703, 157] width 82 height 15
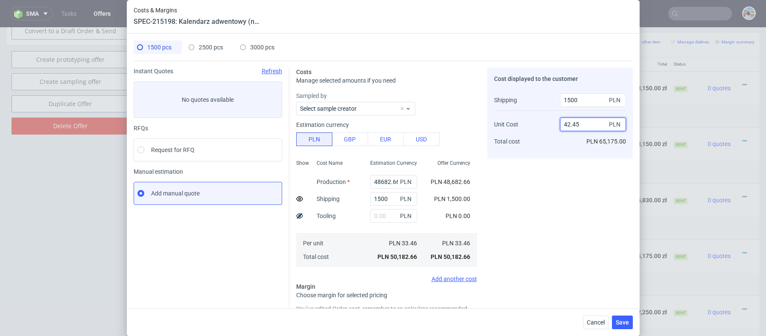
click at [585, 126] on input "42.45" at bounding box center [593, 125] width 66 height 14
type input "42."
type input "22.186046511627907"
type input "40.99"
type input "20.333333333333332"
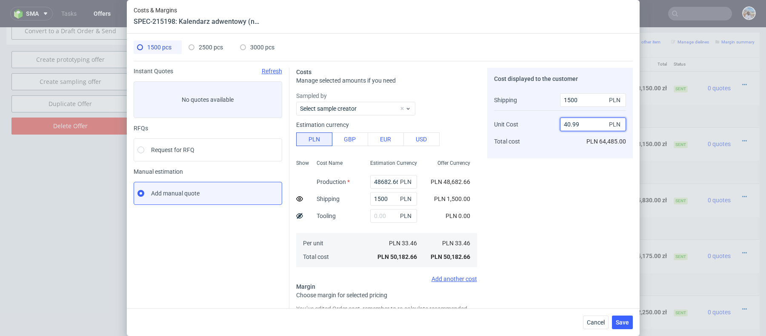
type input "40.9"
type input "20.143198090692124"
drag, startPoint x: 567, startPoint y: 123, endPoint x: 596, endPoint y: 124, distance: 29.0
click at [596, 124] on input "40.89" at bounding box center [593, 125] width 66 height 14
type input "42"
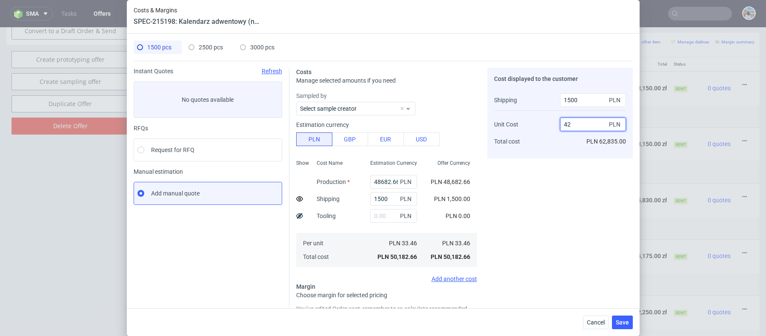
type input "22.186046511627907"
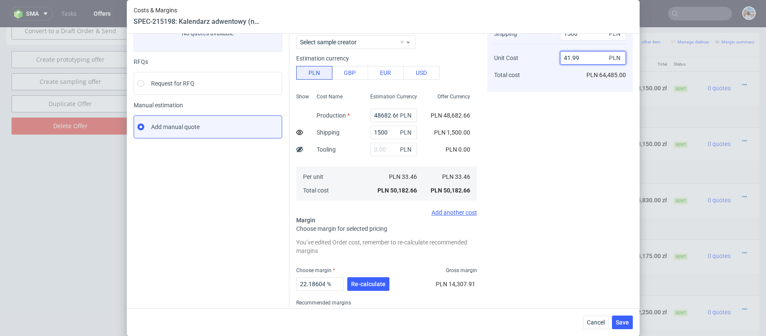
scroll to position [89, 0]
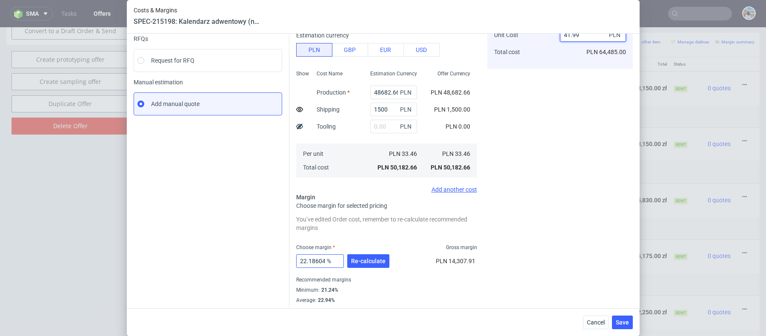
type input "41.99"
drag, startPoint x: 309, startPoint y: 260, endPoint x: 346, endPoint y: 260, distance: 37.5
click at [346, 260] on div "22.186046511627907 %" at bounding box center [321, 261] width 51 height 14
type input "22"
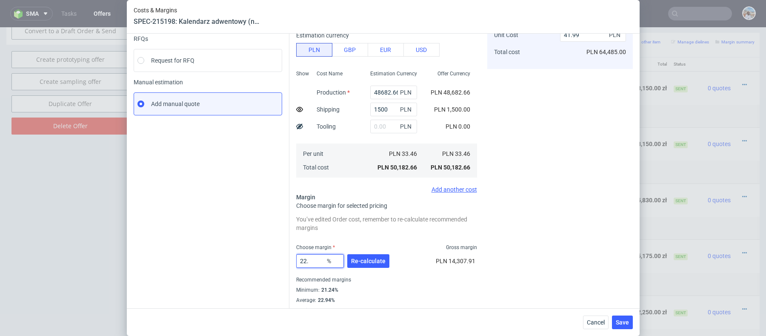
type input "41.89"
type input "22.2"
type input "42"
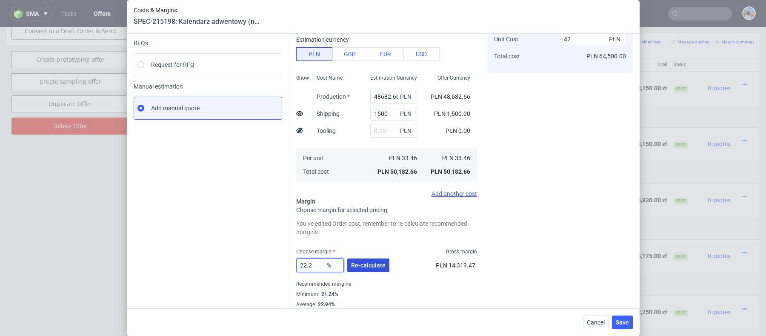
type input "22.2"
click at [373, 262] on span "Re-calculate" at bounding box center [368, 265] width 34 height 6
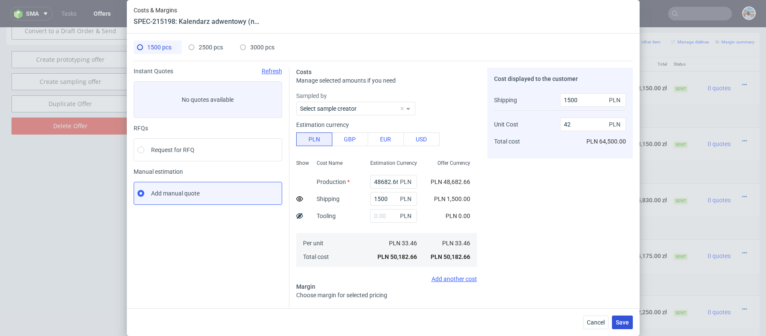
click at [621, 319] on span "Save" at bounding box center [622, 322] width 13 height 6
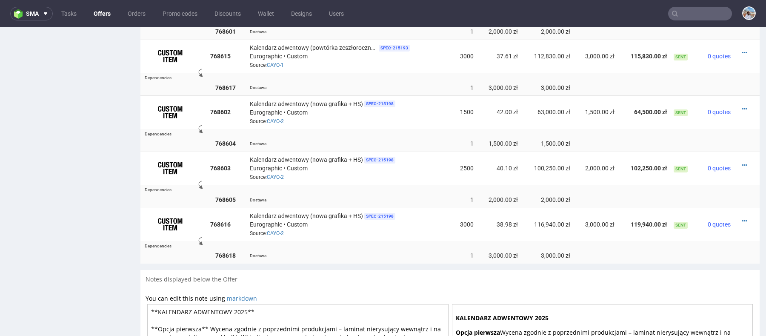
scroll to position [796, 0]
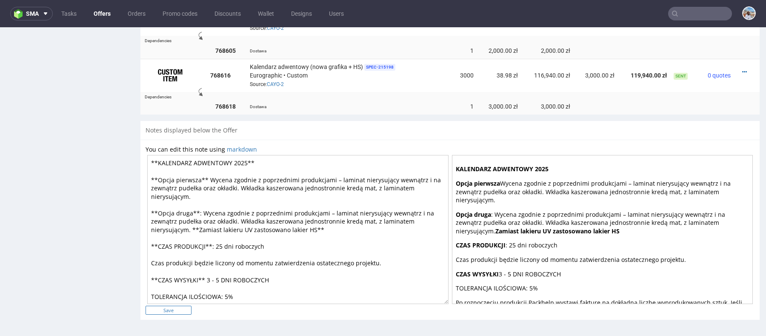
click at [185, 306] on input "Save" at bounding box center [169, 310] width 46 height 9
type input "In progress..."
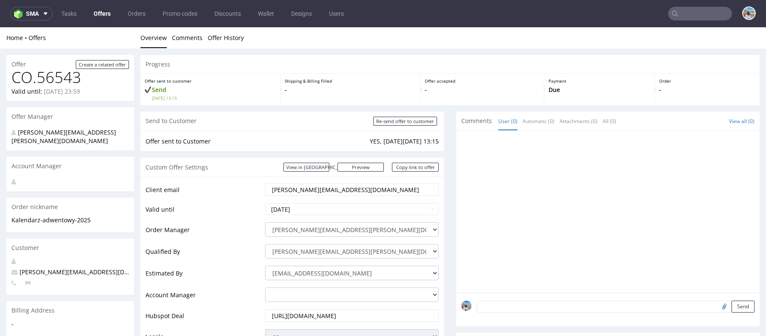
click at [405, 161] on div "Custom Offer Settings View in [GEOGRAPHIC_DATA] Preview [URL][DOMAIN_NAME] Copy…" at bounding box center [293, 167] width 304 height 19
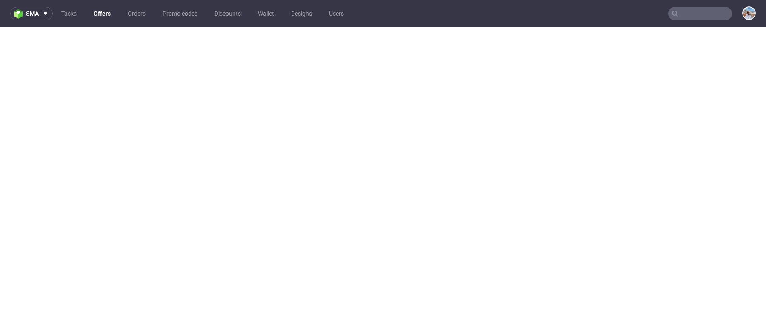
click at [405, 27] on html at bounding box center [383, 27] width 766 height 0
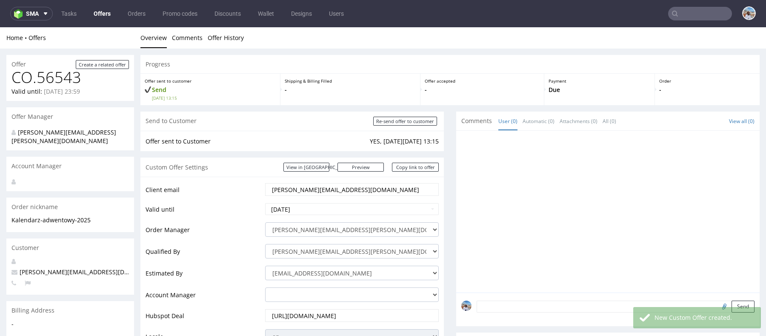
click at [405, 166] on link "Copy link to offer" at bounding box center [415, 167] width 47 height 9
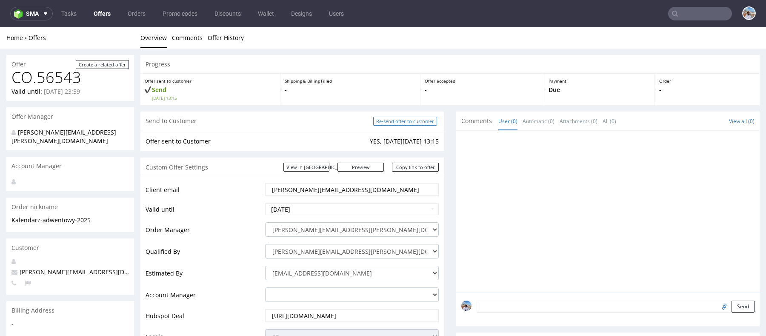
click at [407, 119] on input "Re-send offer to customer" at bounding box center [405, 121] width 64 height 9
type input "In progress..."
click at [408, 160] on div "Custom Offer Settings View in [GEOGRAPHIC_DATA] Preview [URL][DOMAIN_NAME] Copy…" at bounding box center [293, 167] width 304 height 19
click at [408, 164] on link "Copy link to offer" at bounding box center [415, 167] width 47 height 9
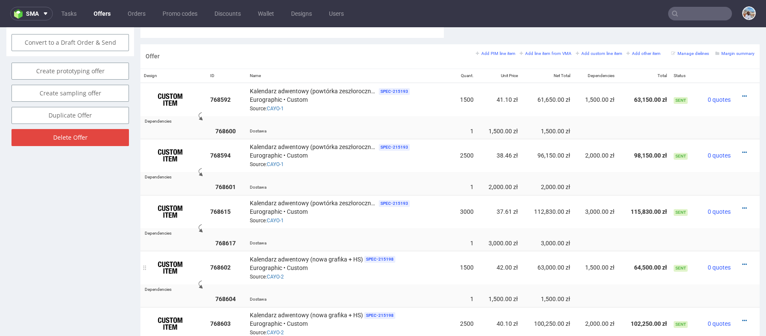
scroll to position [484, 0]
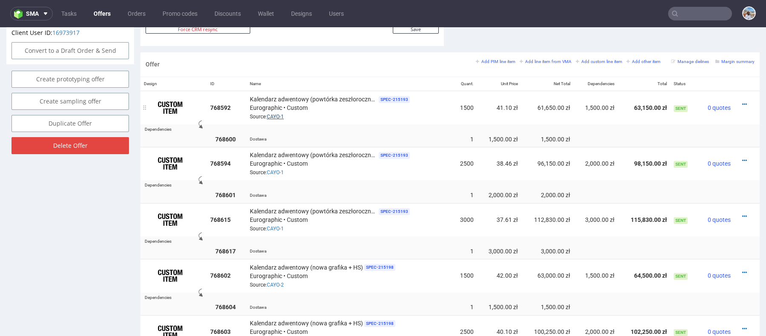
click at [275, 114] on link "CAYO-1" at bounding box center [275, 117] width 17 height 6
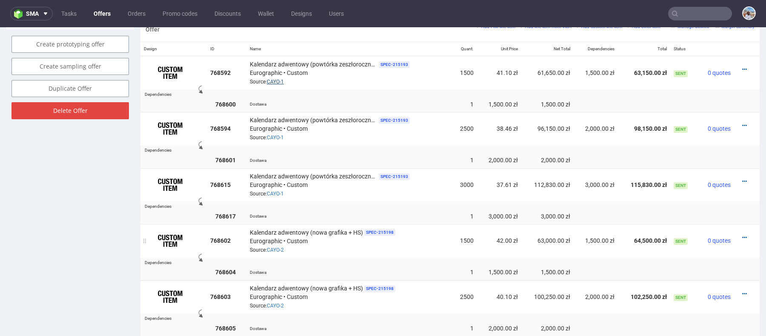
scroll to position [538, 0]
